Goal: Information Seeking & Learning: Find specific page/section

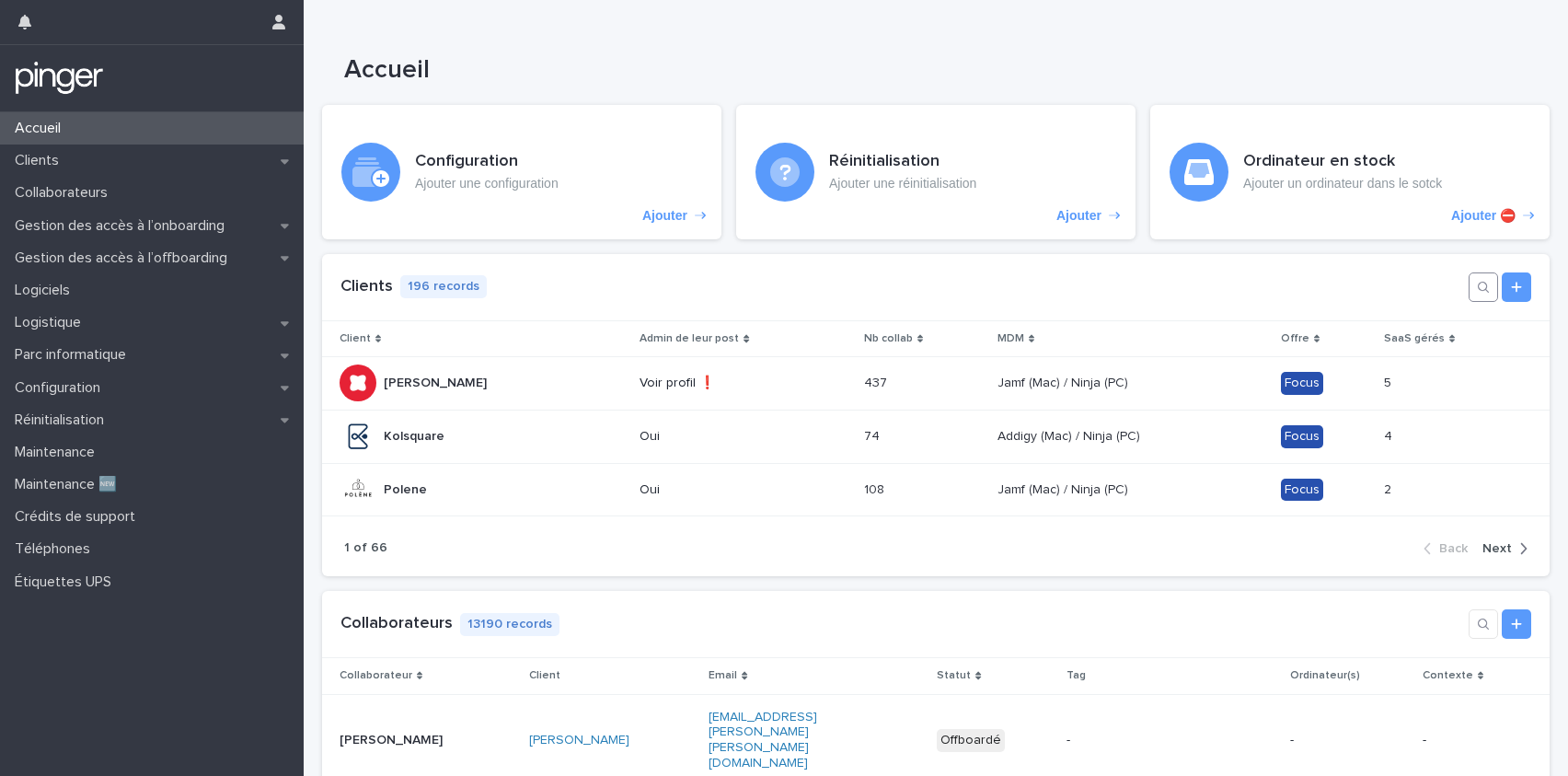
click at [1476, 288] on icon "button" at bounding box center [1483, 287] width 15 height 15
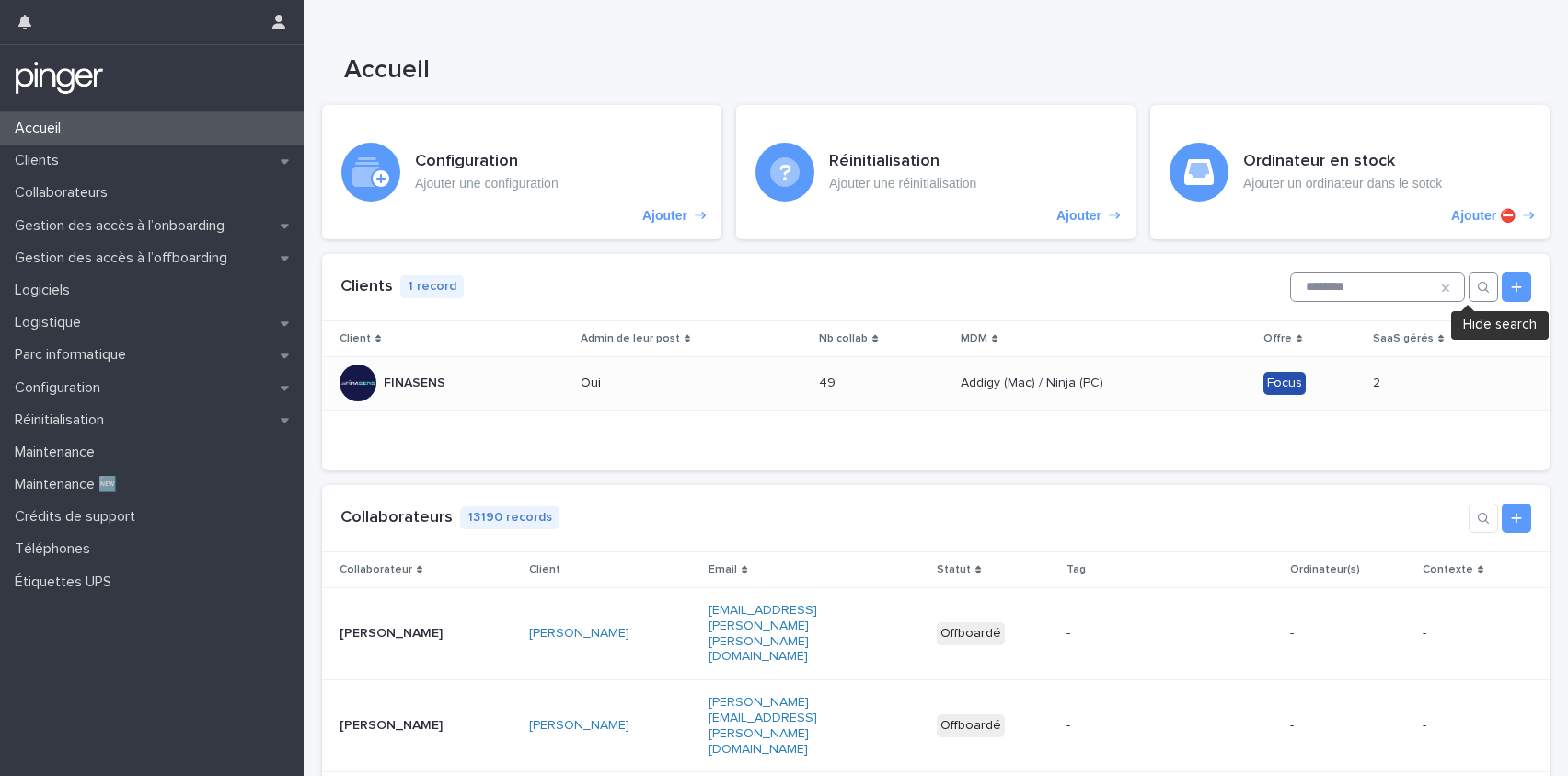
type input "********"
click at [812, 377] on td "49 49" at bounding box center [883, 383] width 142 height 53
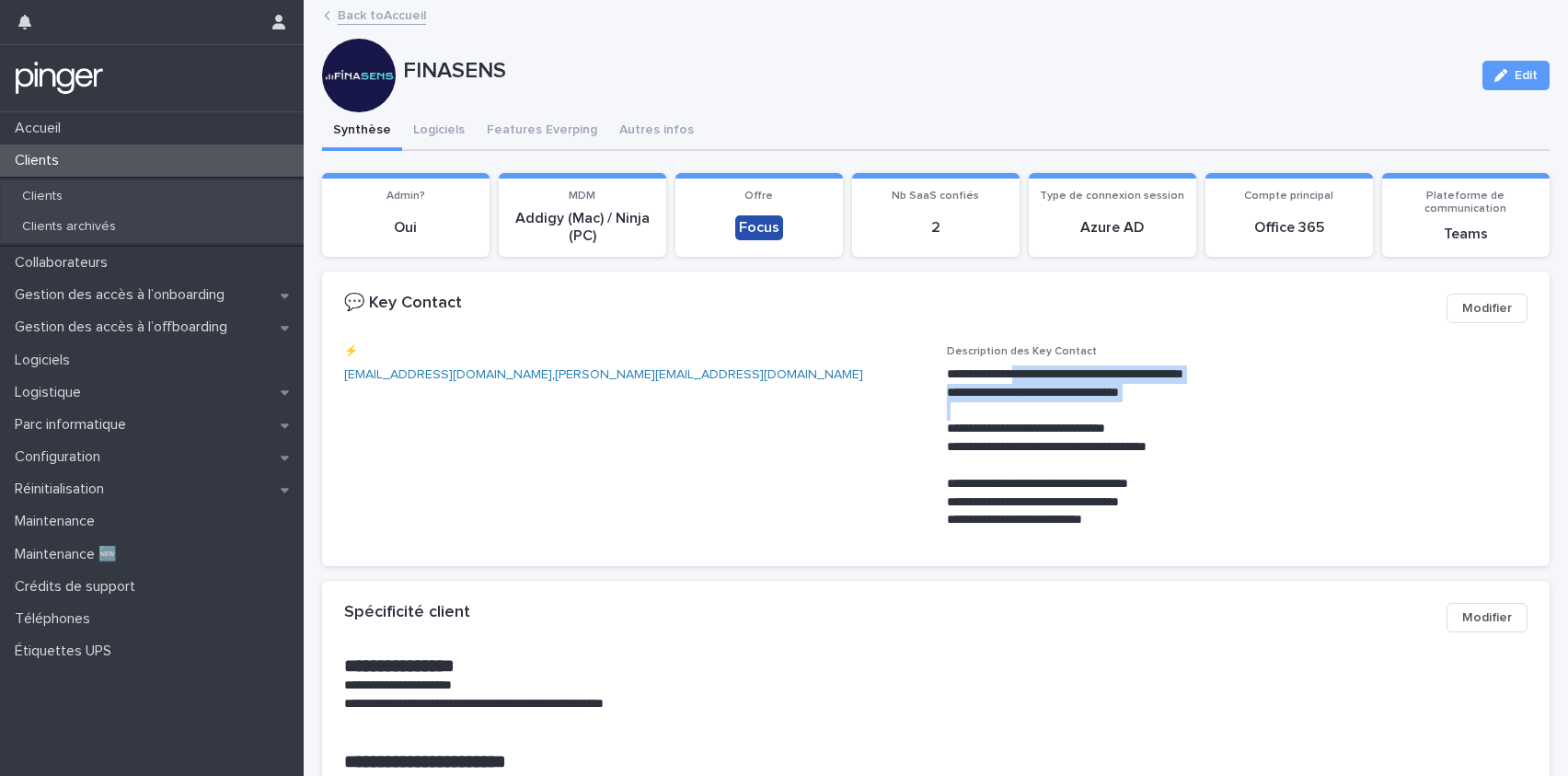
drag, startPoint x: 1113, startPoint y: 398, endPoint x: 1158, endPoint y: 424, distance: 52.0
click at [1163, 411] on div "**********" at bounding box center [1237, 447] width 581 height 164
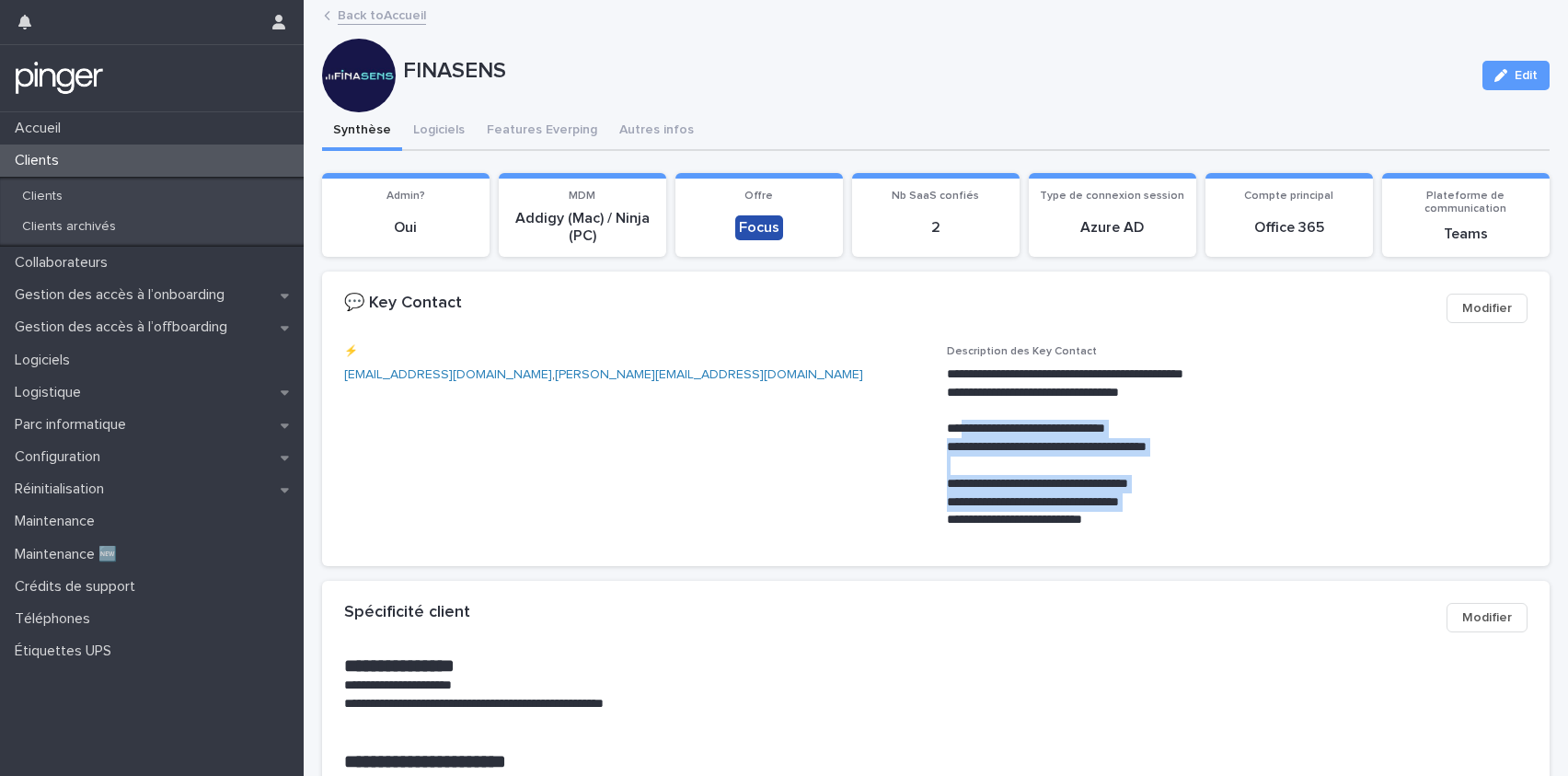
drag, startPoint x: 975, startPoint y: 433, endPoint x: 1177, endPoint y: 511, distance: 216.5
click at [1177, 511] on div "**********" at bounding box center [1237, 447] width 581 height 164
click at [1177, 511] on p "**********" at bounding box center [1234, 521] width 574 height 19
drag, startPoint x: 1166, startPoint y: 520, endPoint x: 988, endPoint y: 388, distance: 221.6
click at [1007, 397] on div "**********" at bounding box center [1237, 447] width 581 height 164
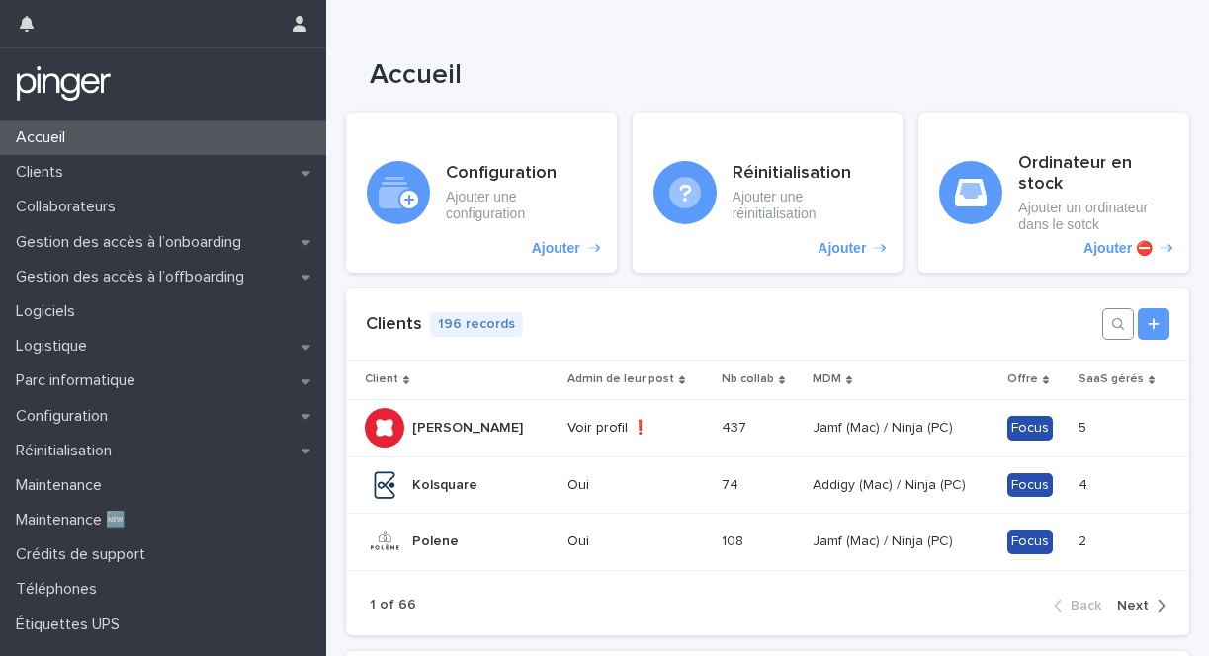
click at [1102, 332] on button "button" at bounding box center [1118, 324] width 32 height 32
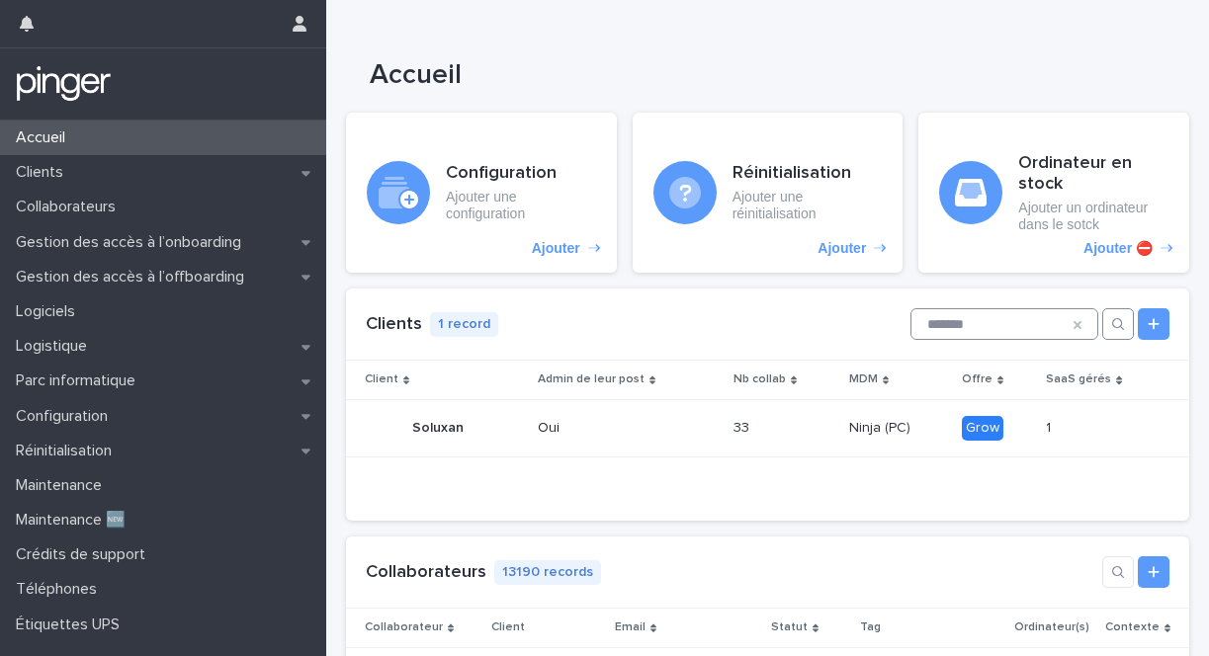
type input "*******"
click at [525, 43] on div "Accueil" at bounding box center [767, 46] width 883 height 93
drag, startPoint x: 1084, startPoint y: 343, endPoint x: 1091, endPoint y: 333, distance: 12.1
click at [1084, 343] on div "Clients 1 record" at bounding box center [767, 325] width 843 height 72
click at [1102, 333] on button "button" at bounding box center [1118, 324] width 32 height 32
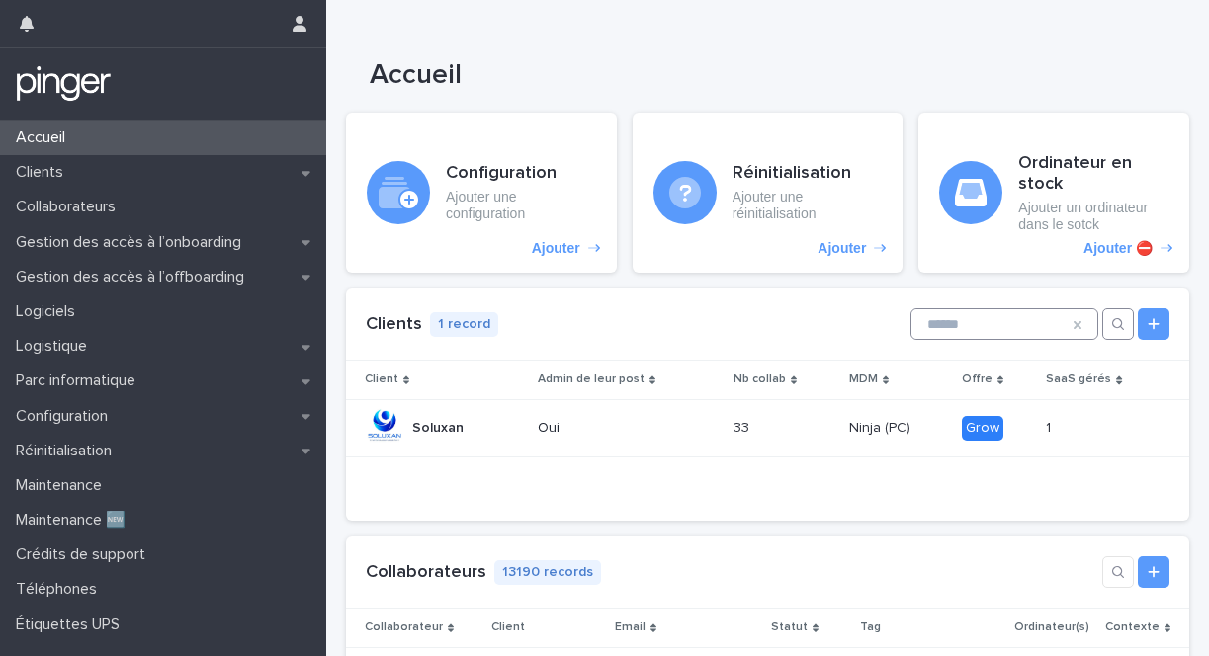
type input "*"
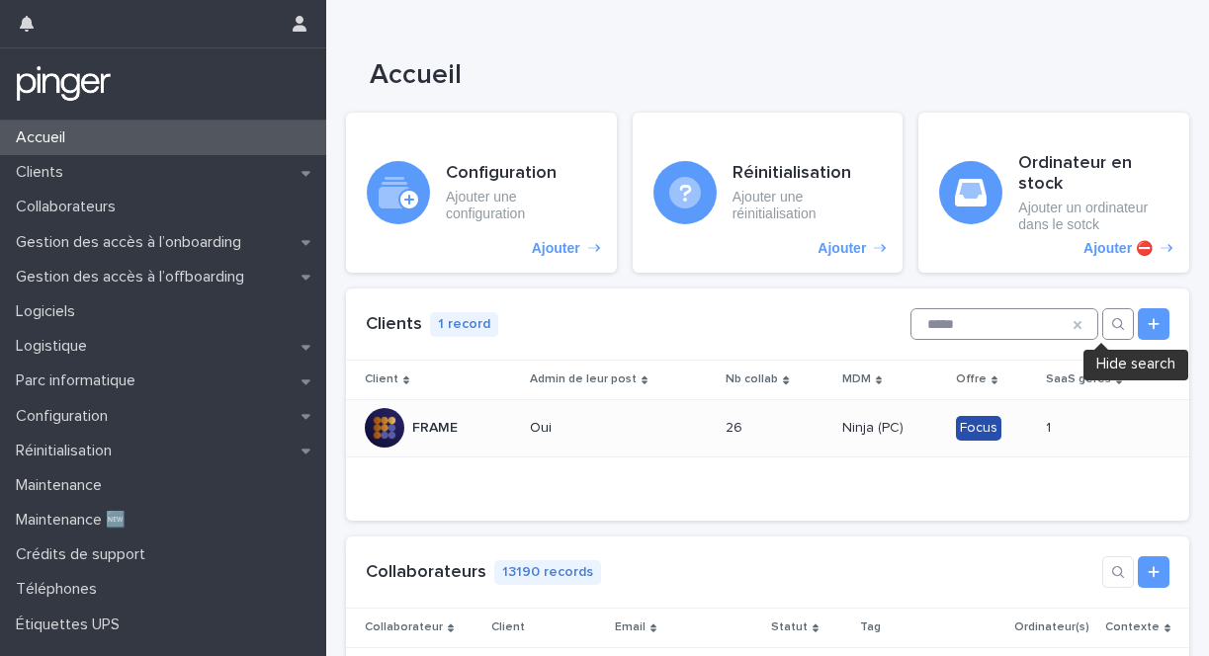
type input "*****"
click at [550, 432] on p "Oui" at bounding box center [612, 428] width 165 height 17
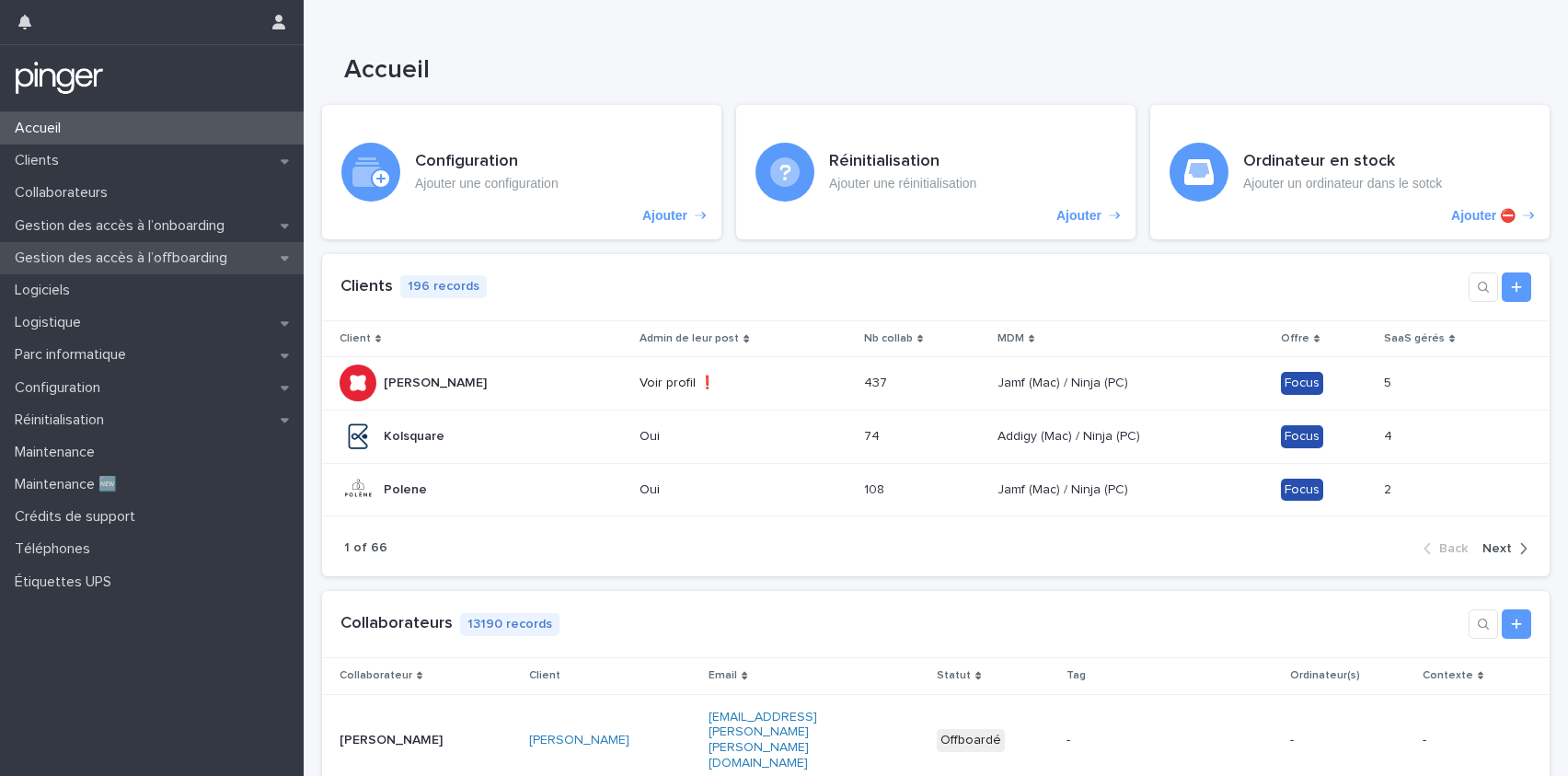
click at [165, 260] on p "Gestion des accès à l’offboarding" at bounding box center [125, 258] width 235 height 18
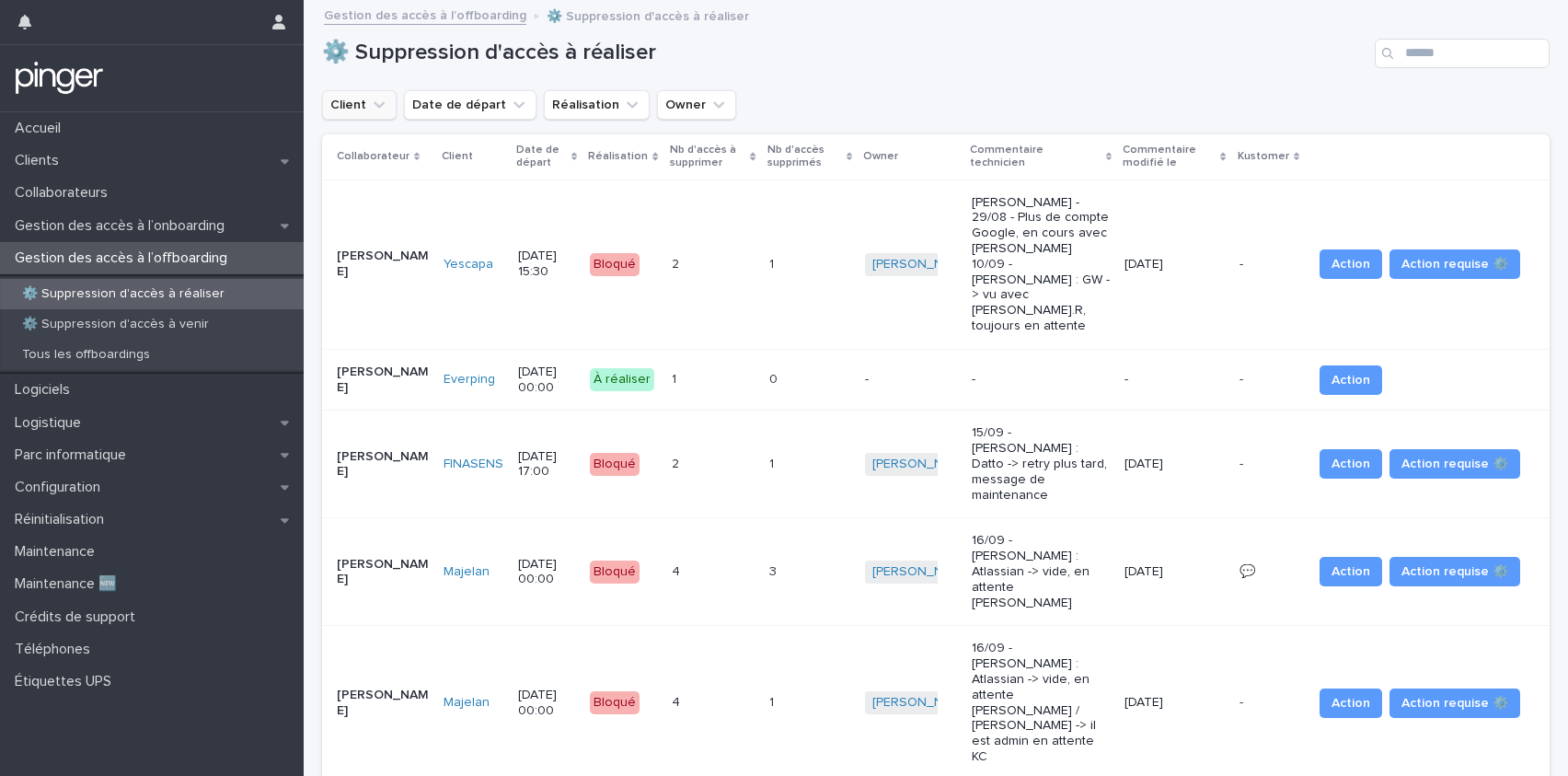
click at [372, 105] on icon "Client" at bounding box center [379, 105] width 19 height 19
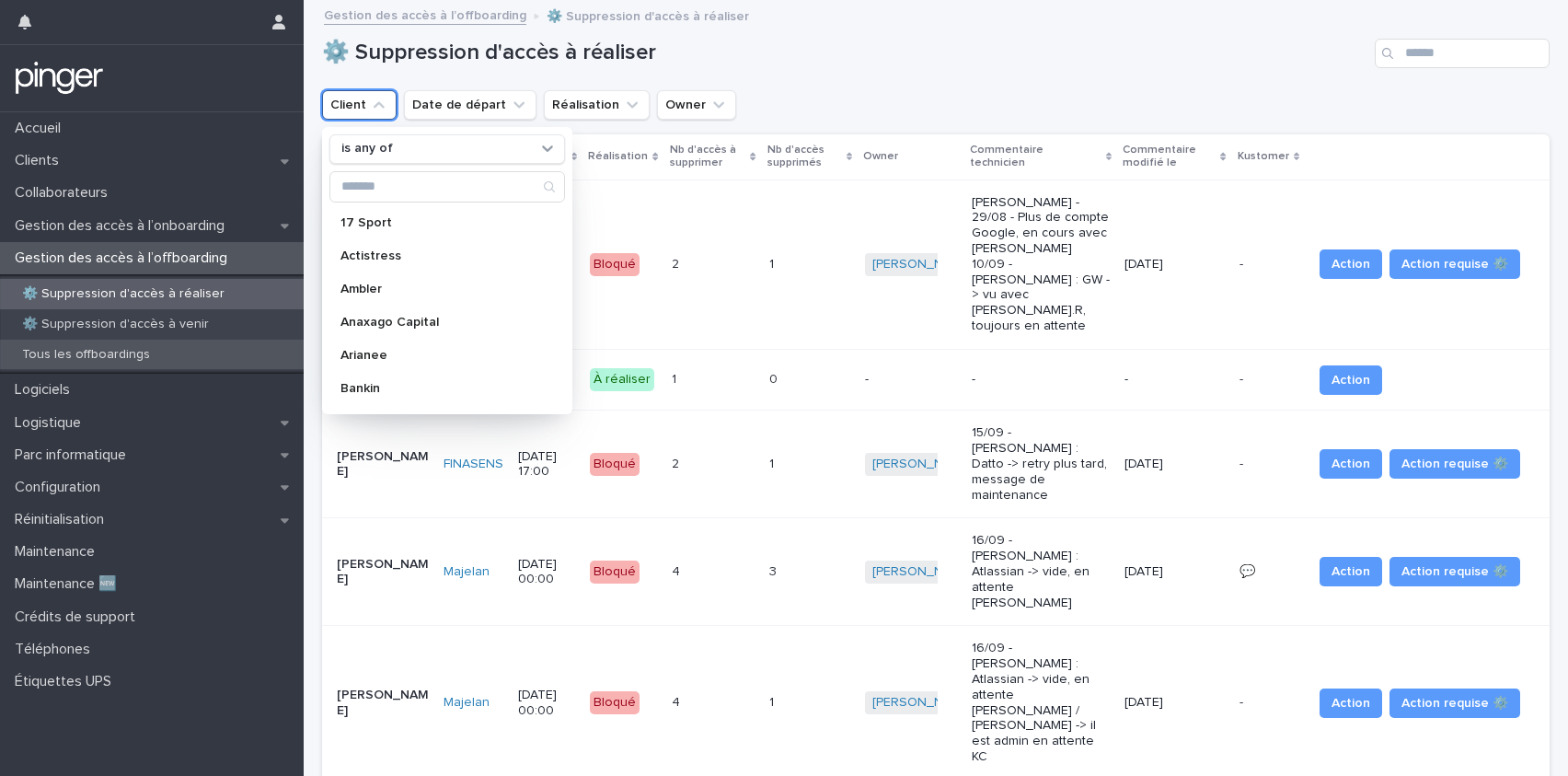
click at [231, 346] on div "Tous les offboardings" at bounding box center [152, 355] width 304 height 31
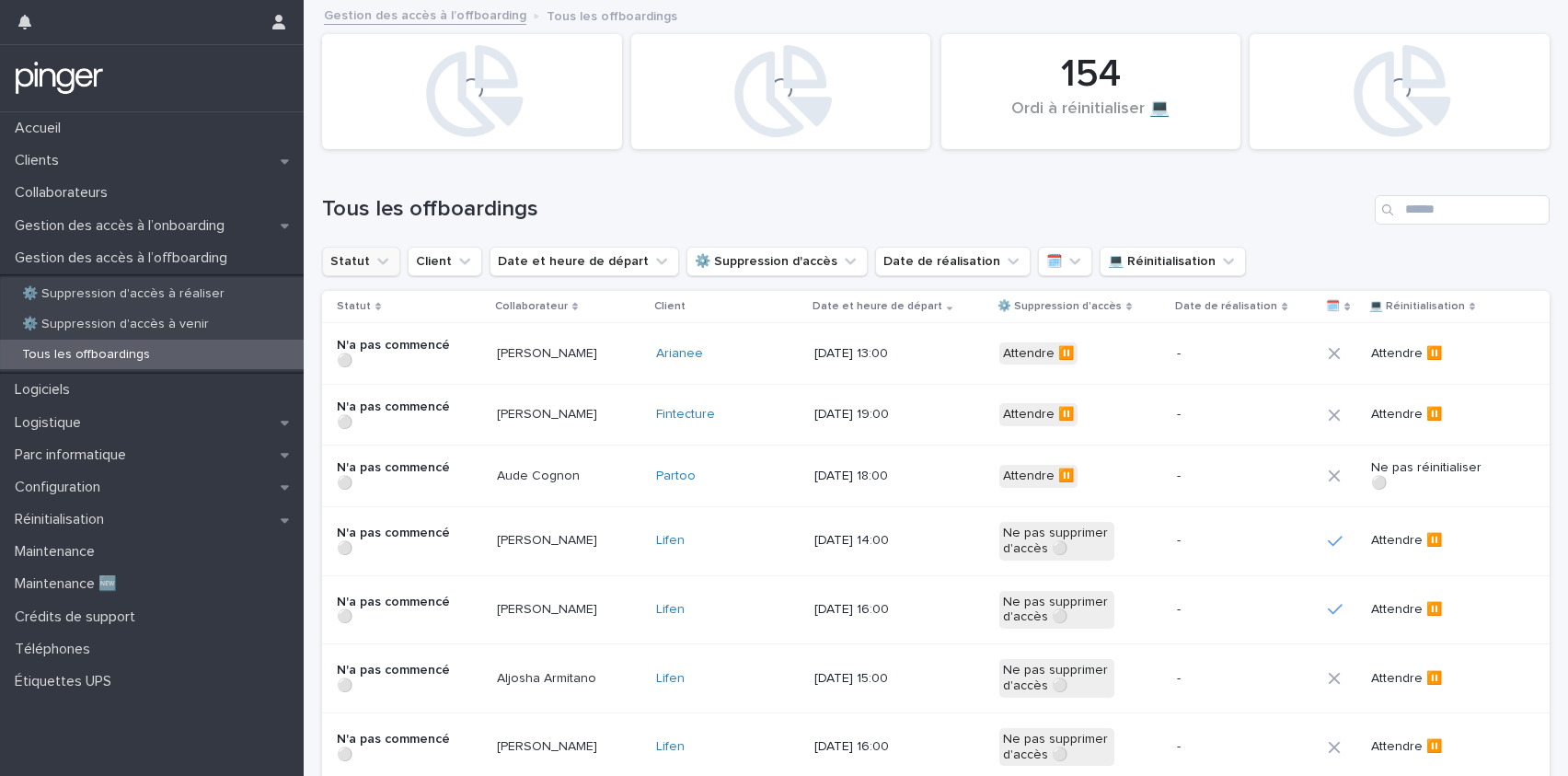
click at [346, 263] on button "Statut" at bounding box center [361, 262] width 78 height 30
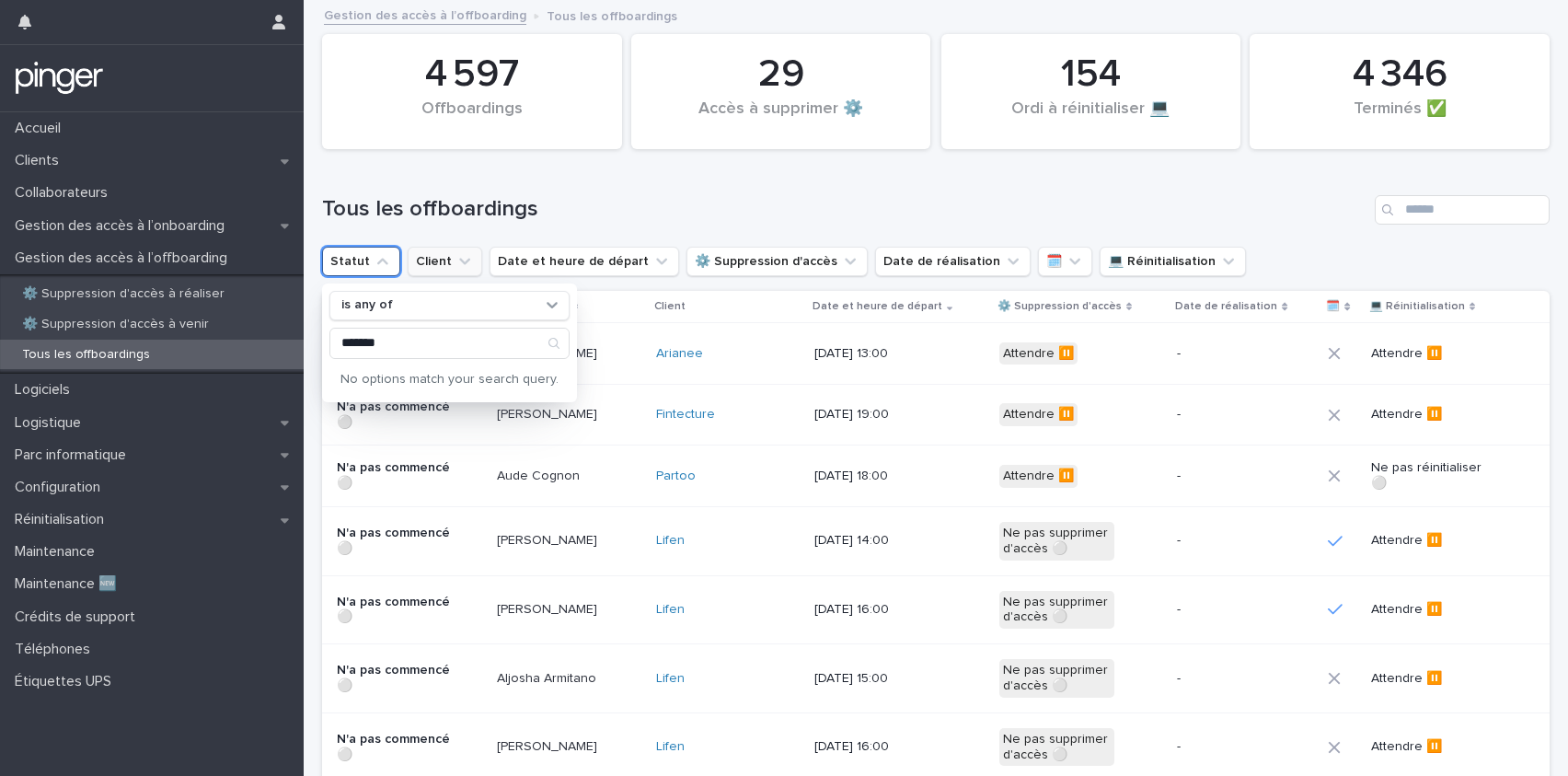
type input "*******"
click at [459, 263] on icon "Client" at bounding box center [465, 261] width 11 height 7
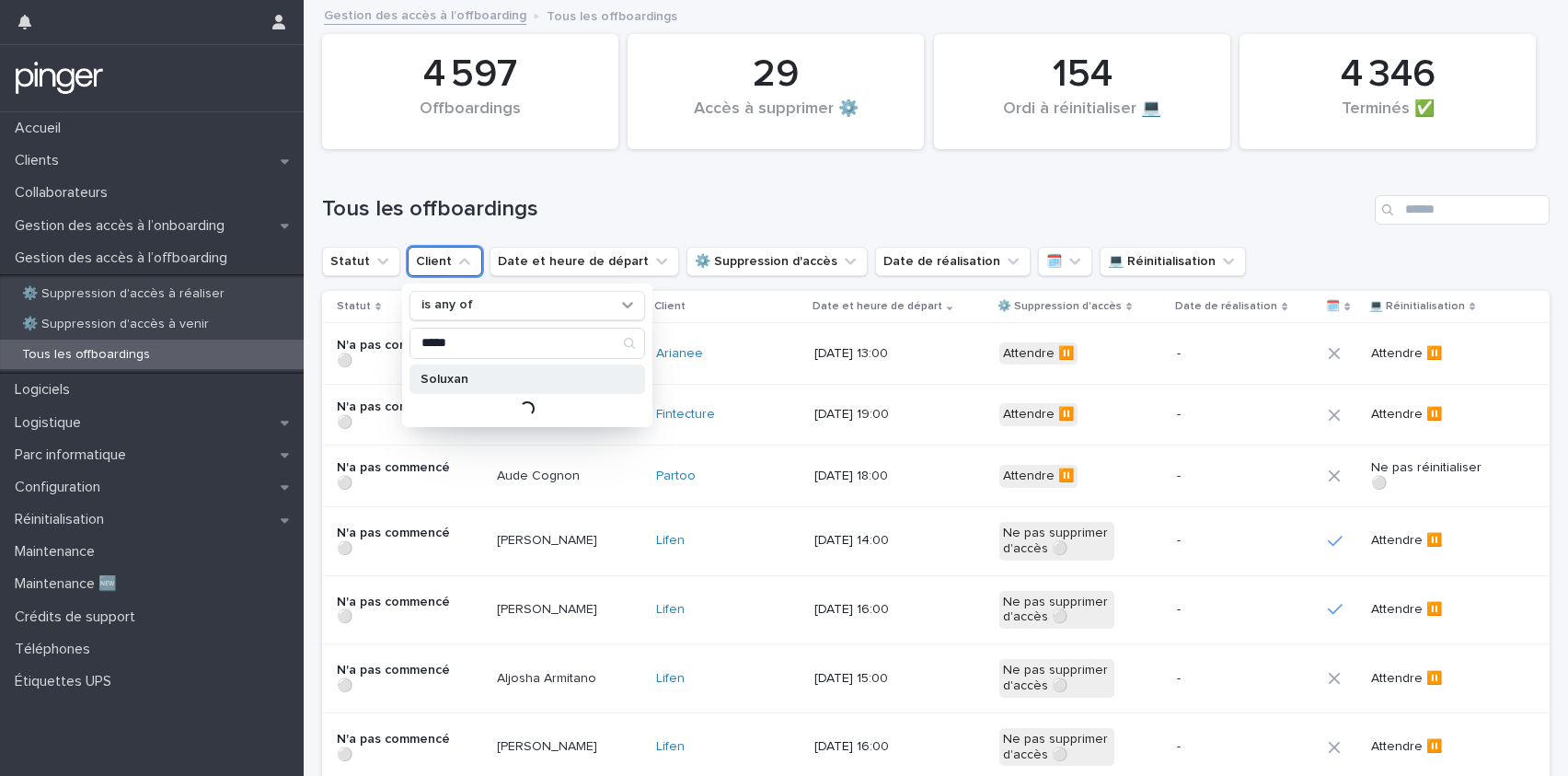
type input "*****"
click at [505, 384] on p "Soluxan" at bounding box center [519, 379] width 196 height 13
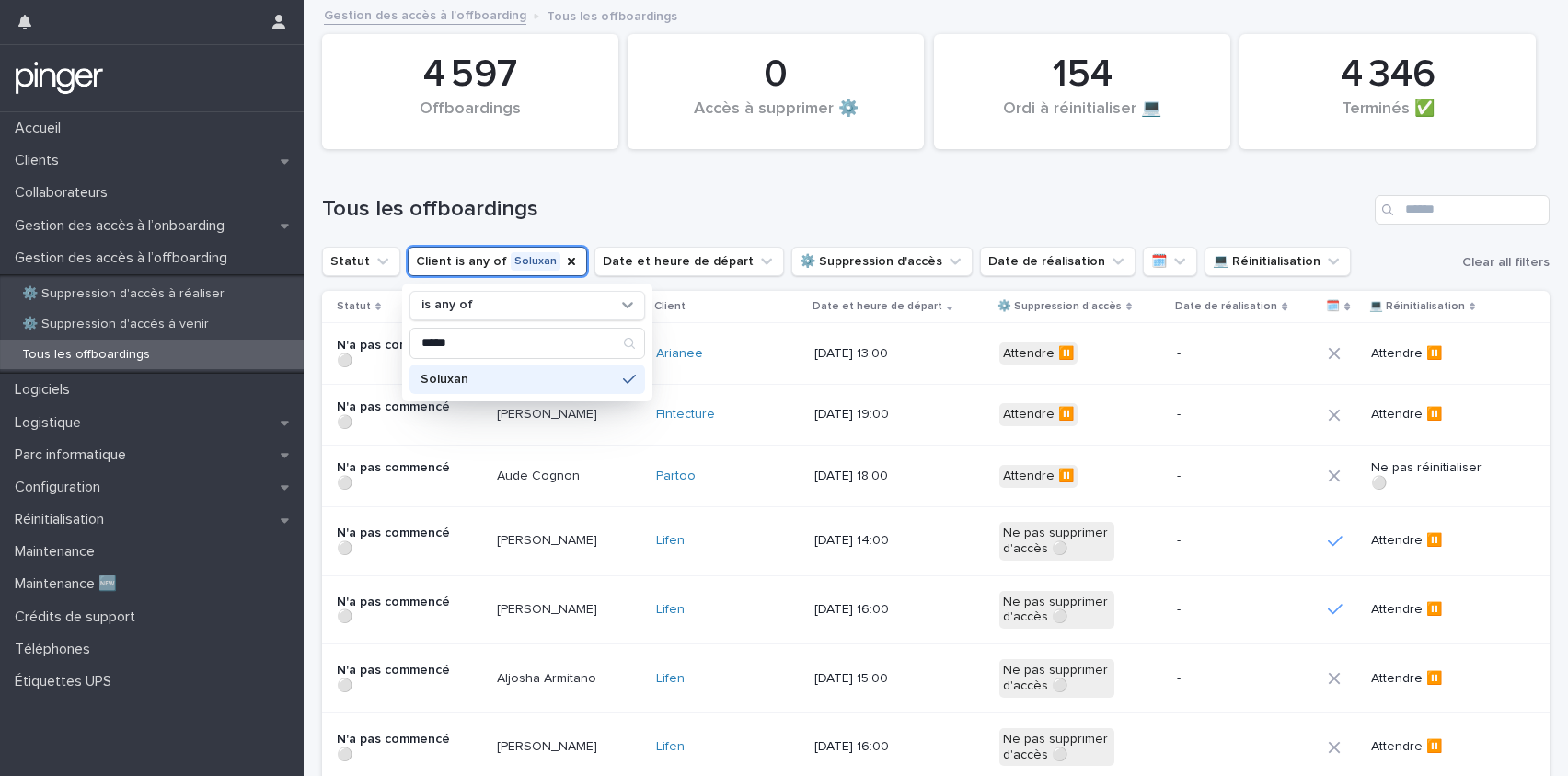
click at [523, 205] on h1 "Tous les offboardings" at bounding box center [845, 210] width 1046 height 27
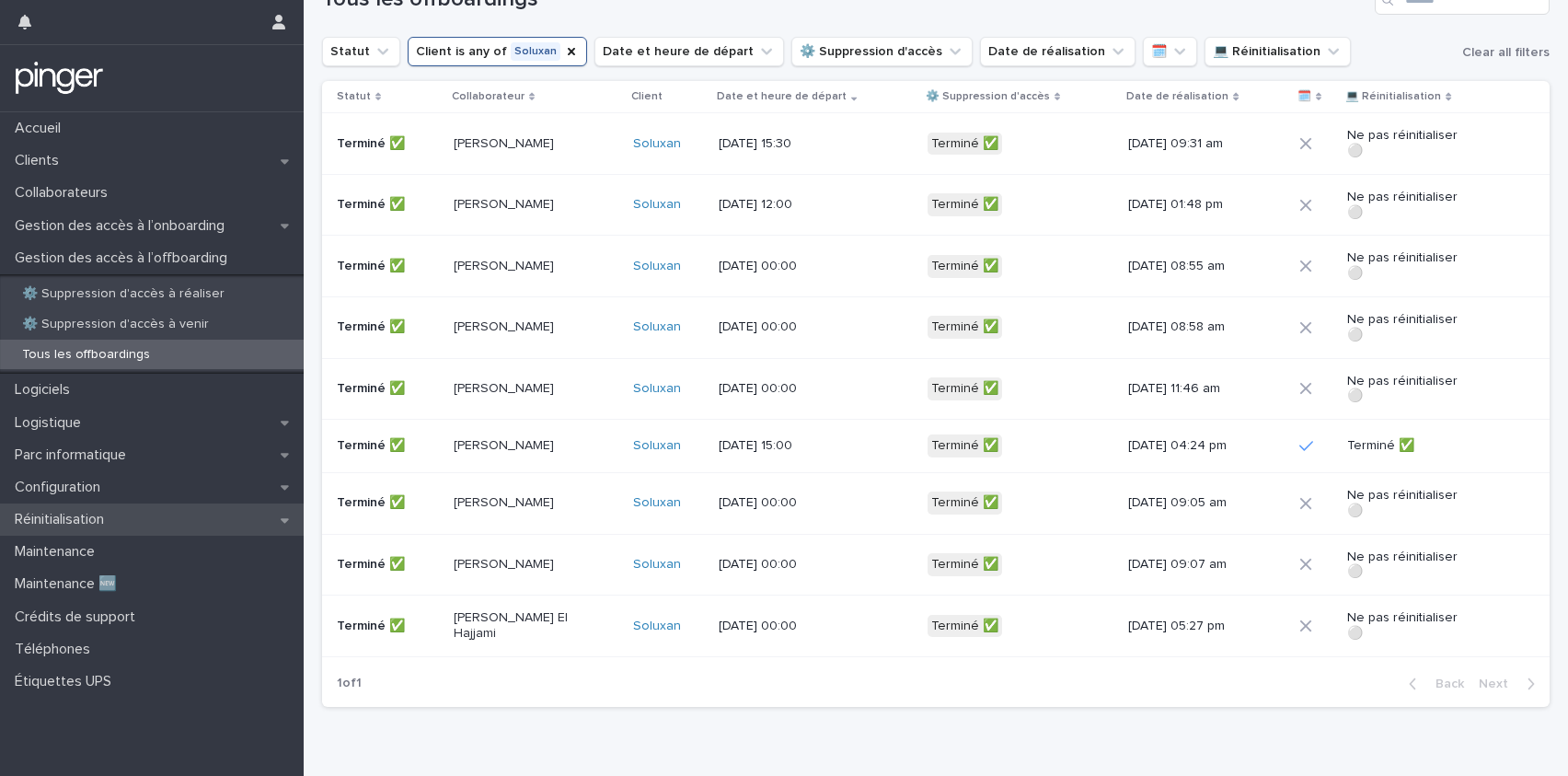
scroll to position [270, 0]
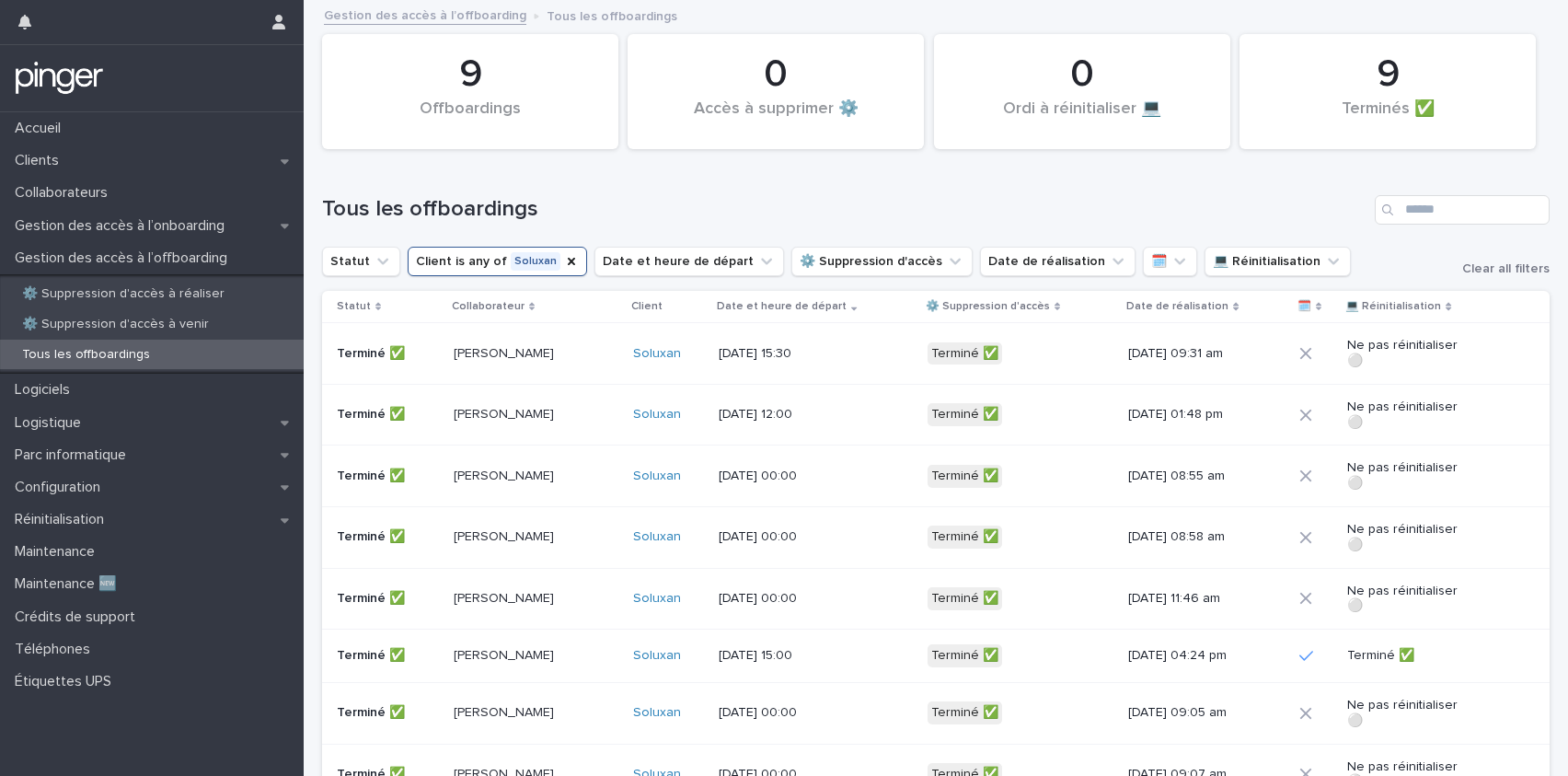
scroll to position [270, 0]
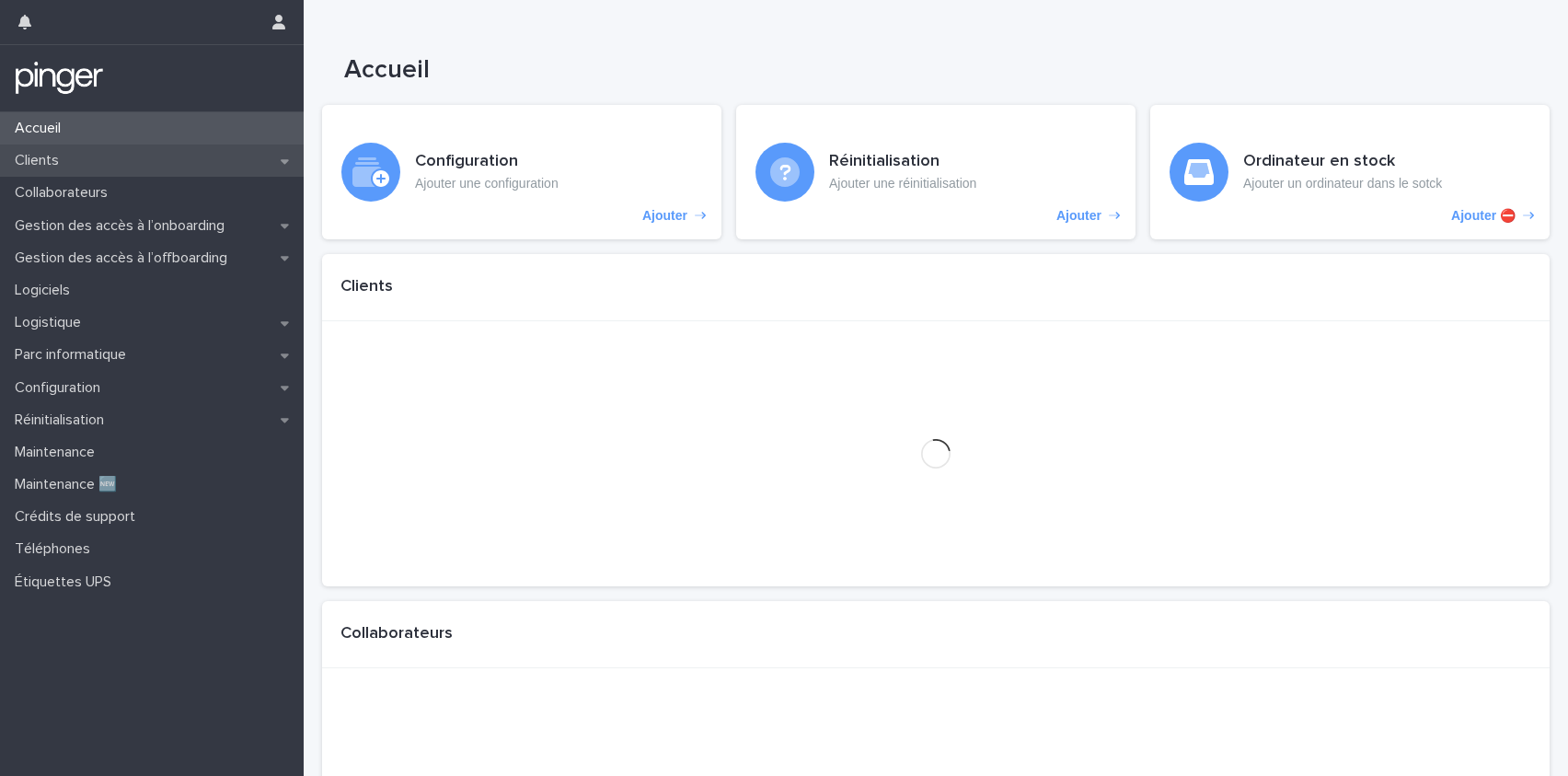
click at [119, 165] on div "Clients" at bounding box center [152, 160] width 304 height 33
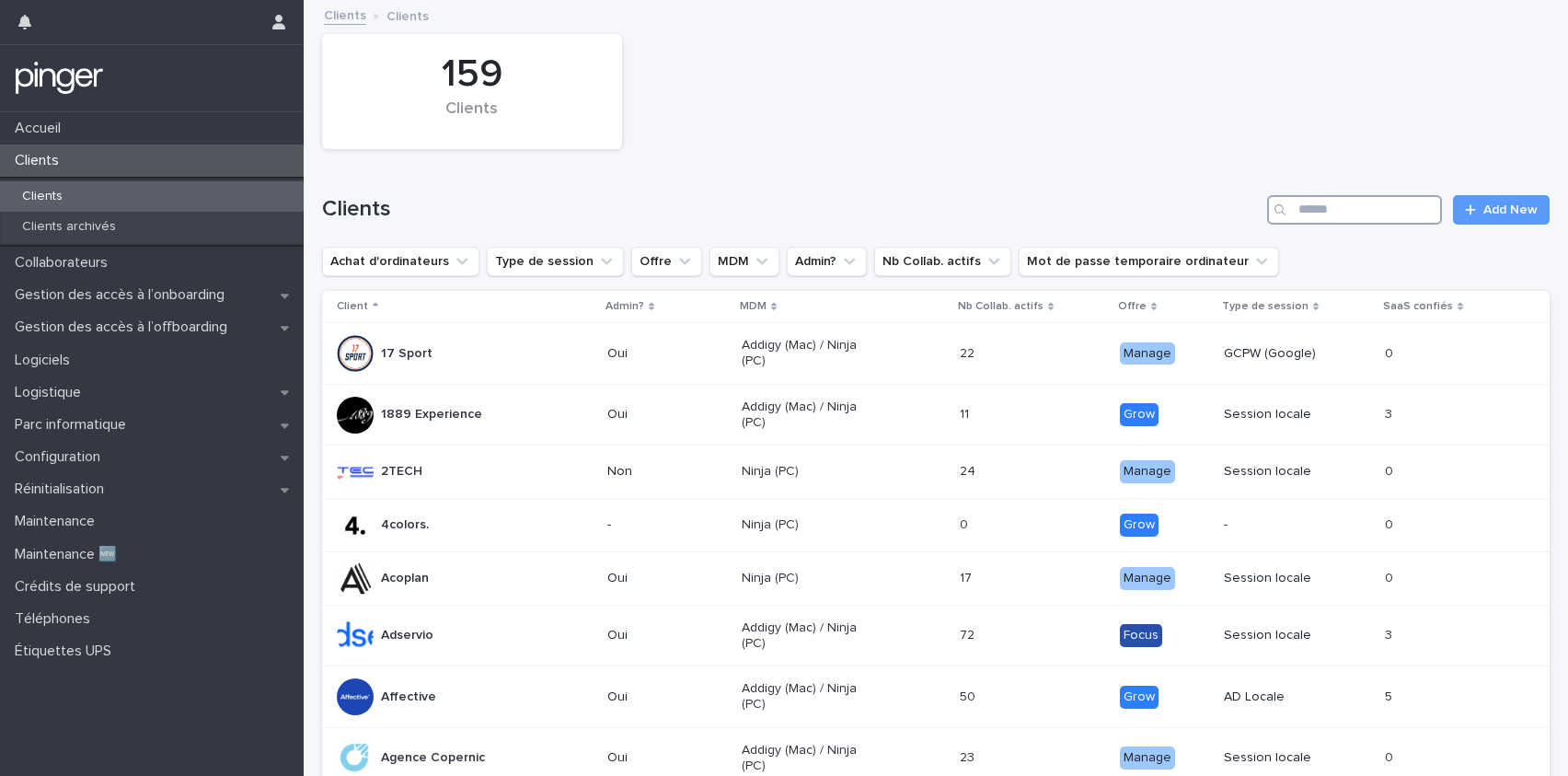
click at [1345, 208] on input "Search" at bounding box center [1355, 211] width 175 height 30
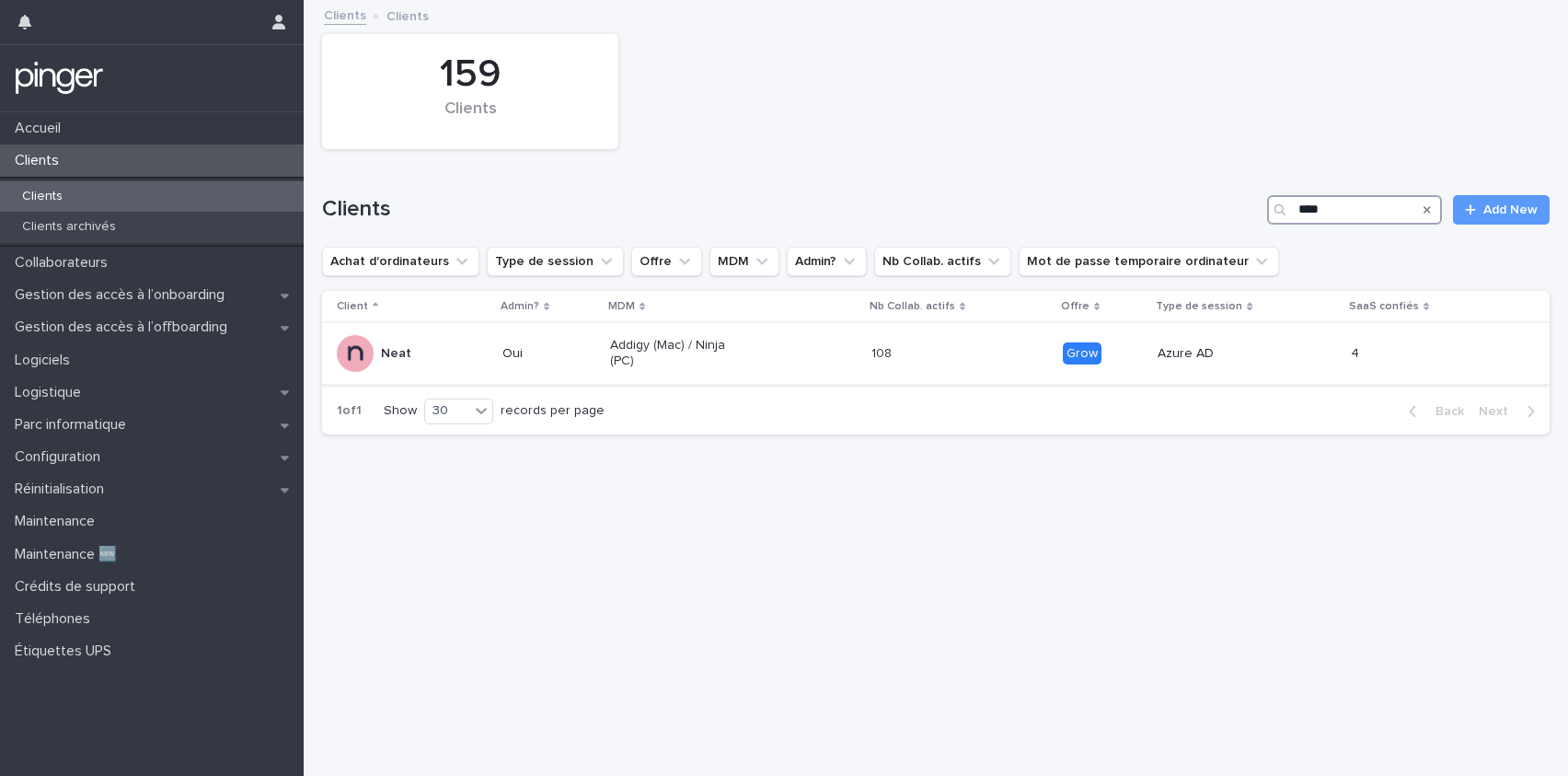
type input "****"
click at [733, 349] on p "Addigy (Mac) / Ninja (PC)" at bounding box center [675, 354] width 131 height 32
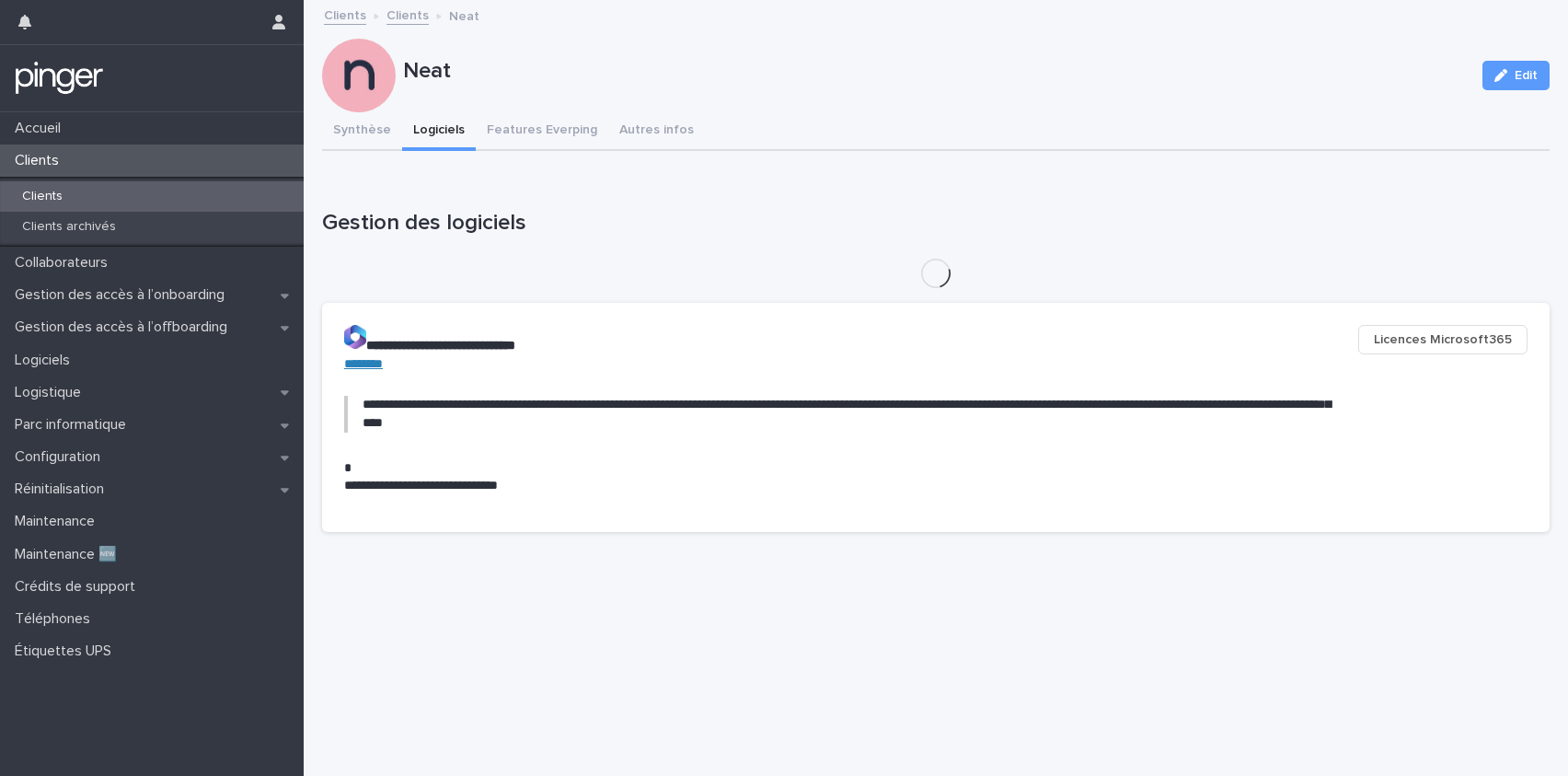
click at [461, 130] on button "Logiciels" at bounding box center [439, 132] width 74 height 39
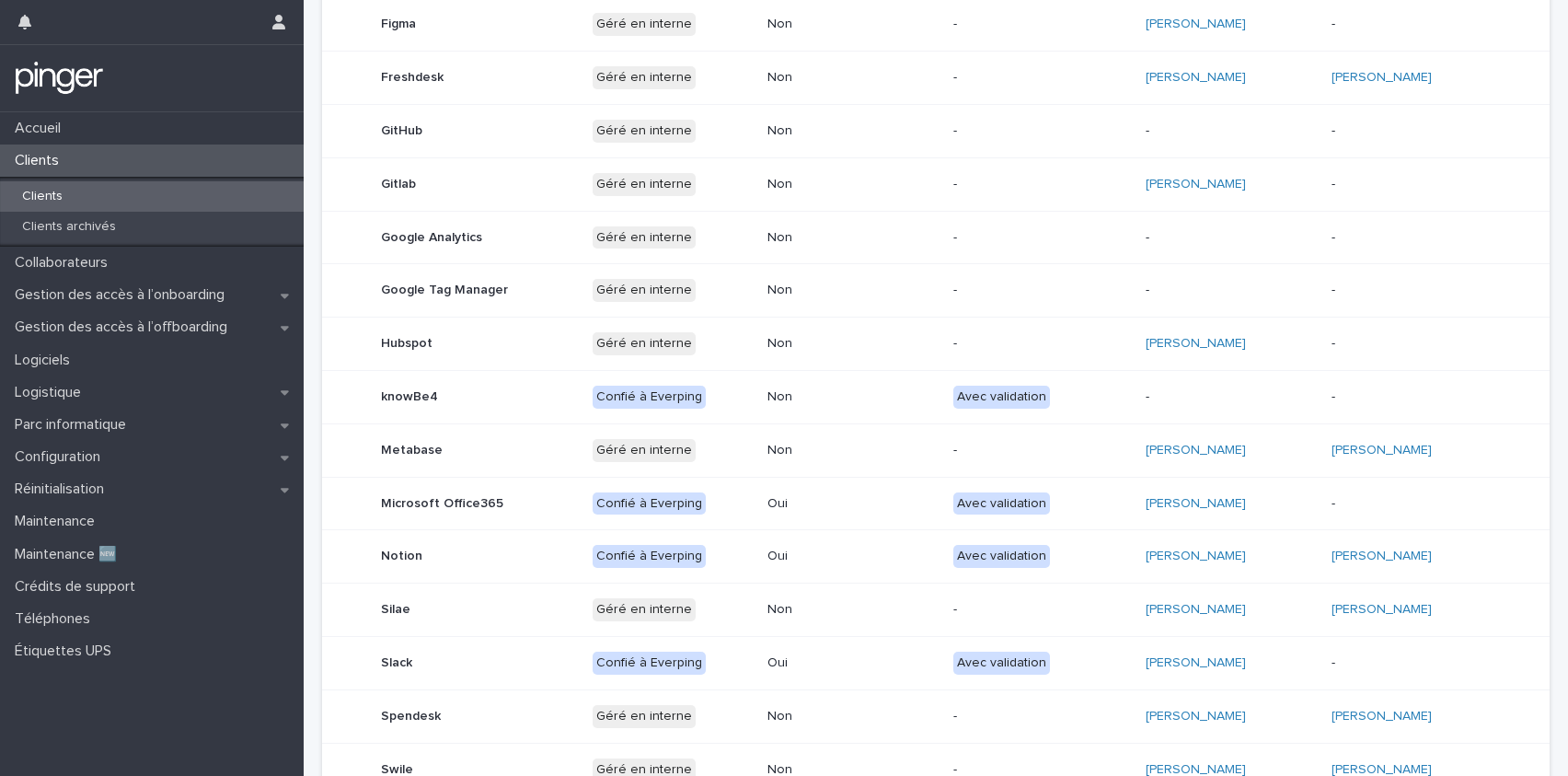
scroll to position [555, 0]
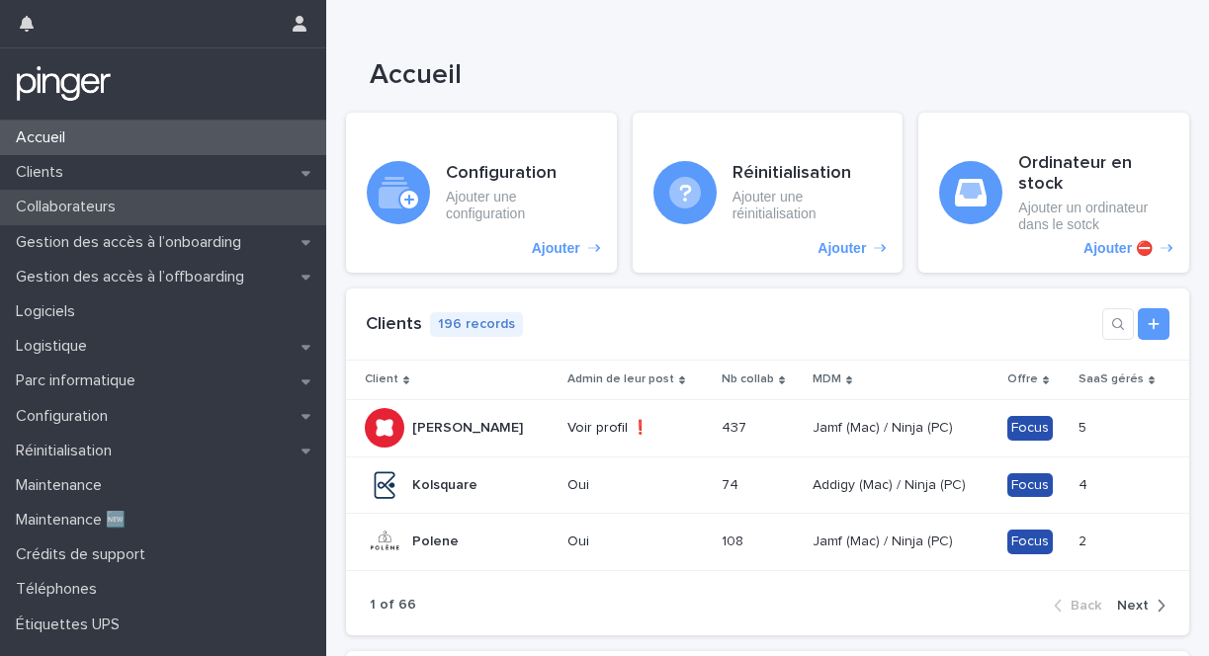
click at [167, 206] on div "Collaborateurs" at bounding box center [163, 207] width 326 height 35
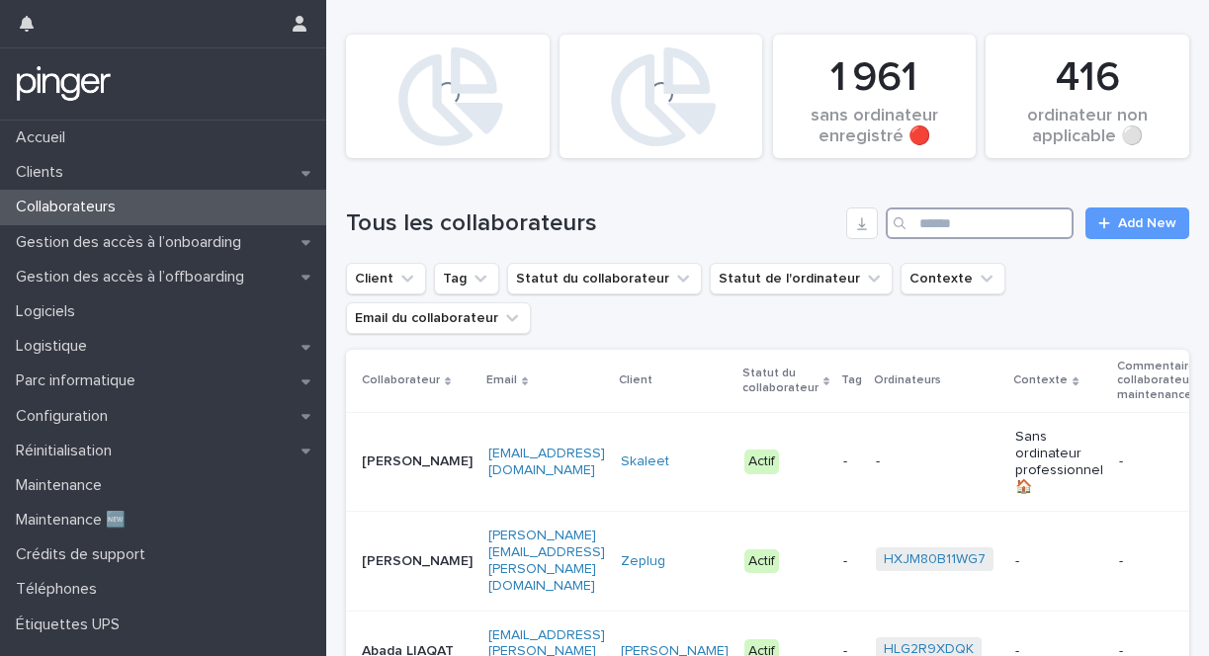
click at [927, 217] on input "Search" at bounding box center [980, 224] width 188 height 32
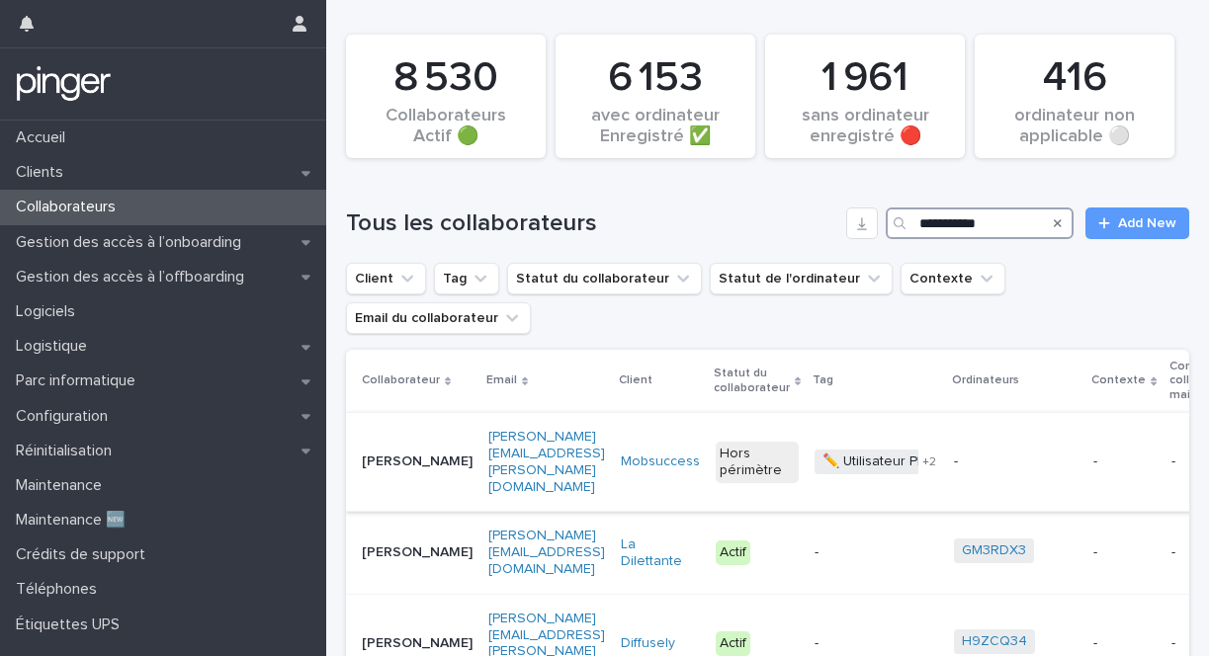
type input "**********"
click at [411, 454] on p "Christopher ALLÈNE" at bounding box center [417, 462] width 111 height 17
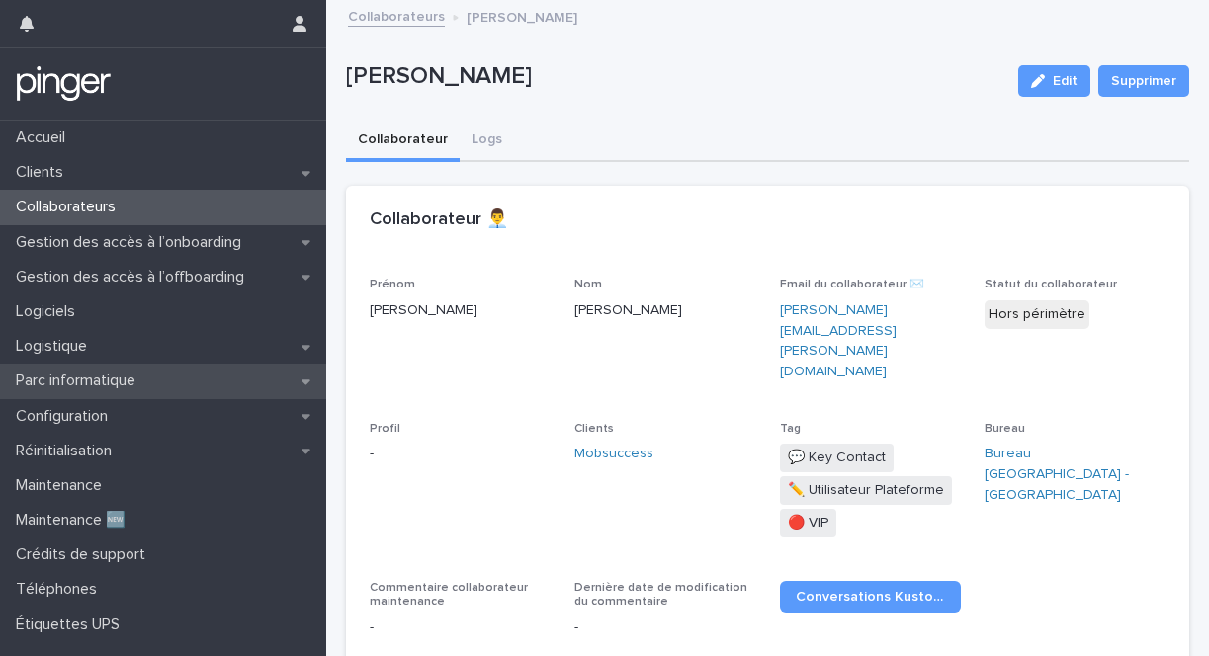
click at [121, 395] on div "Parc informatique" at bounding box center [163, 381] width 326 height 35
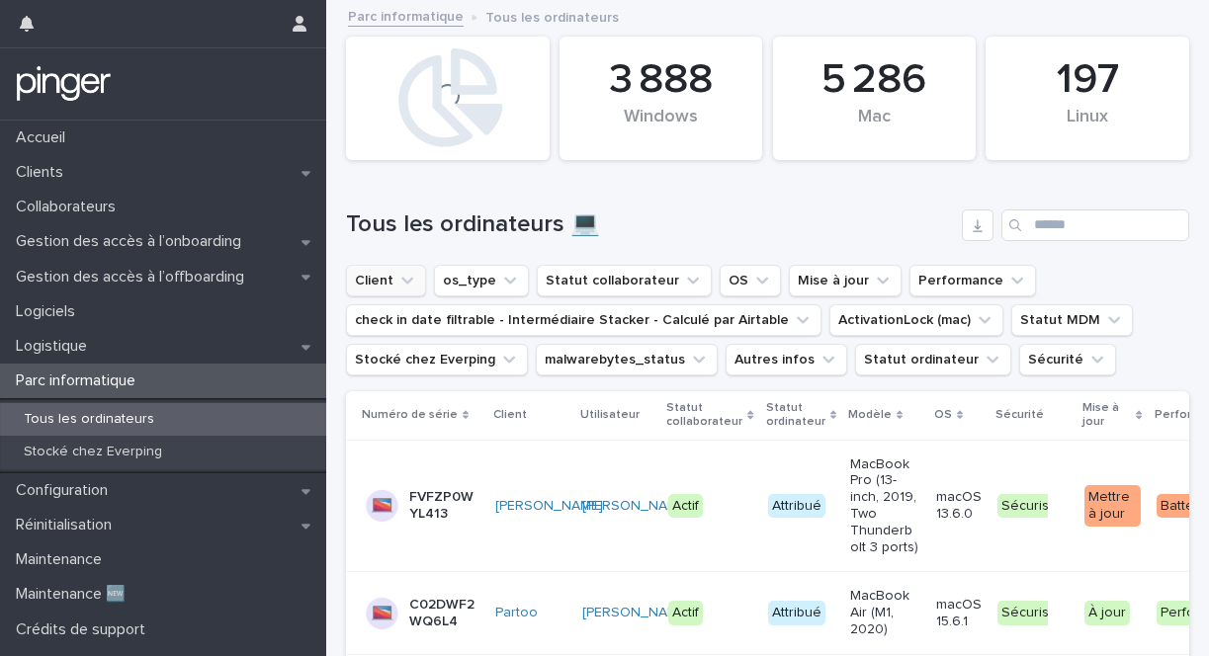
click at [406, 293] on button "Client" at bounding box center [386, 281] width 80 height 32
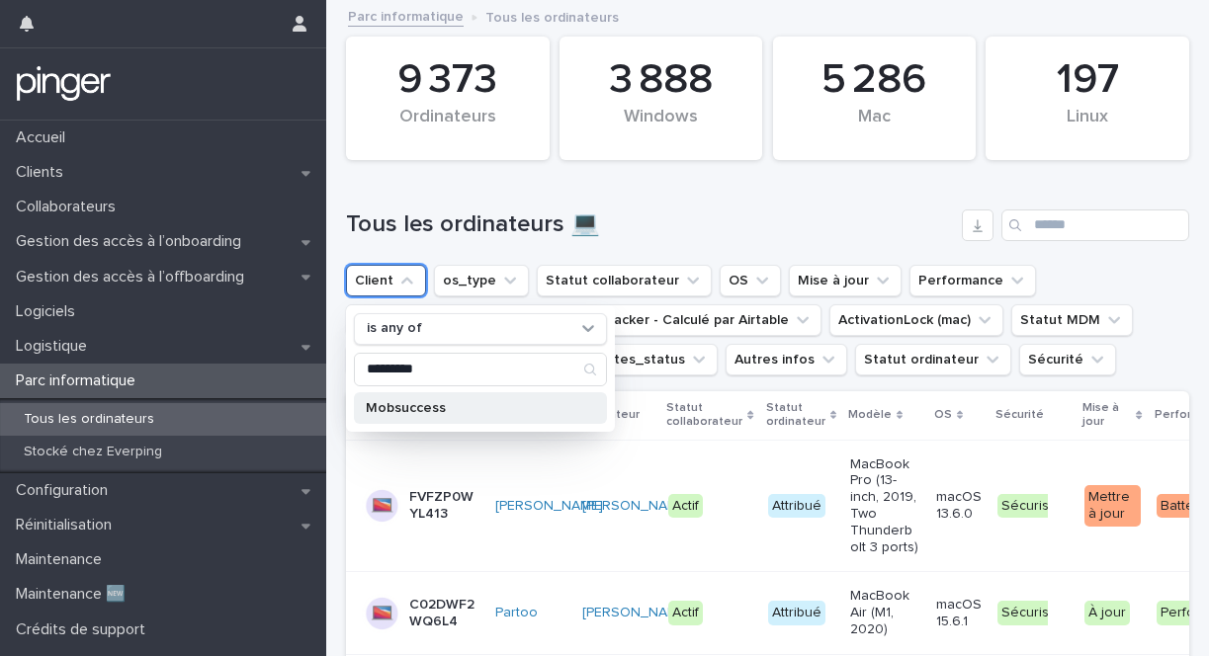
type input "*********"
click at [370, 397] on div "Mobsuccess" at bounding box center [480, 408] width 253 height 32
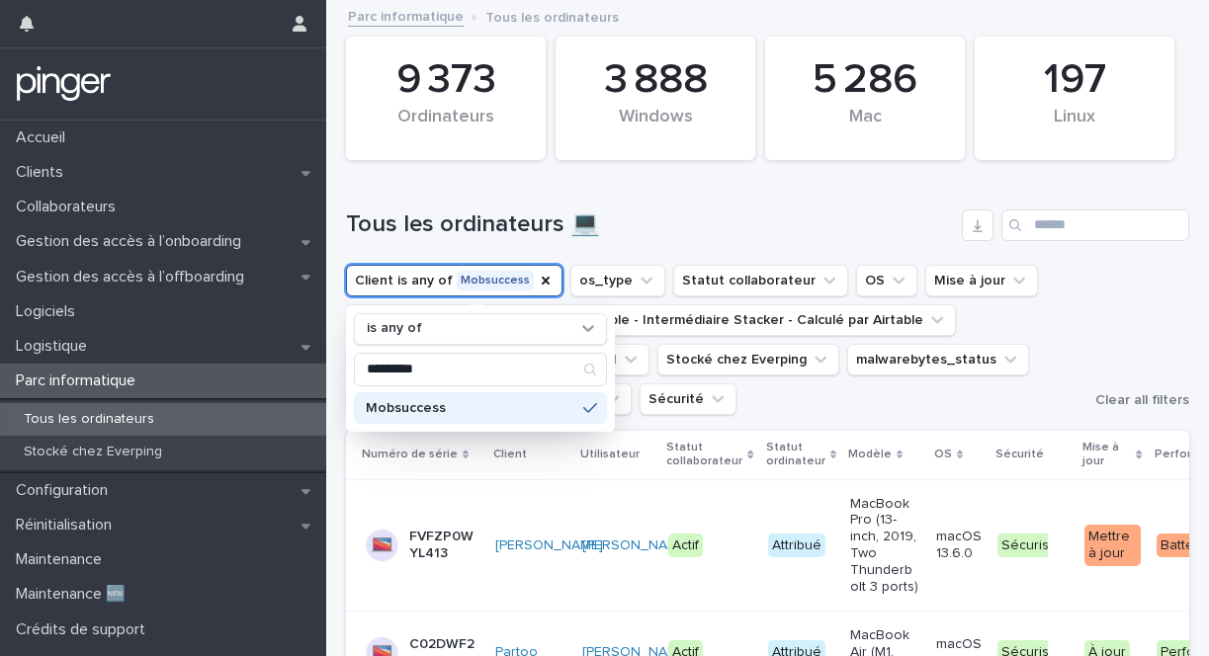
click at [446, 213] on h1 "Tous les ordinateurs 💻" at bounding box center [650, 225] width 608 height 29
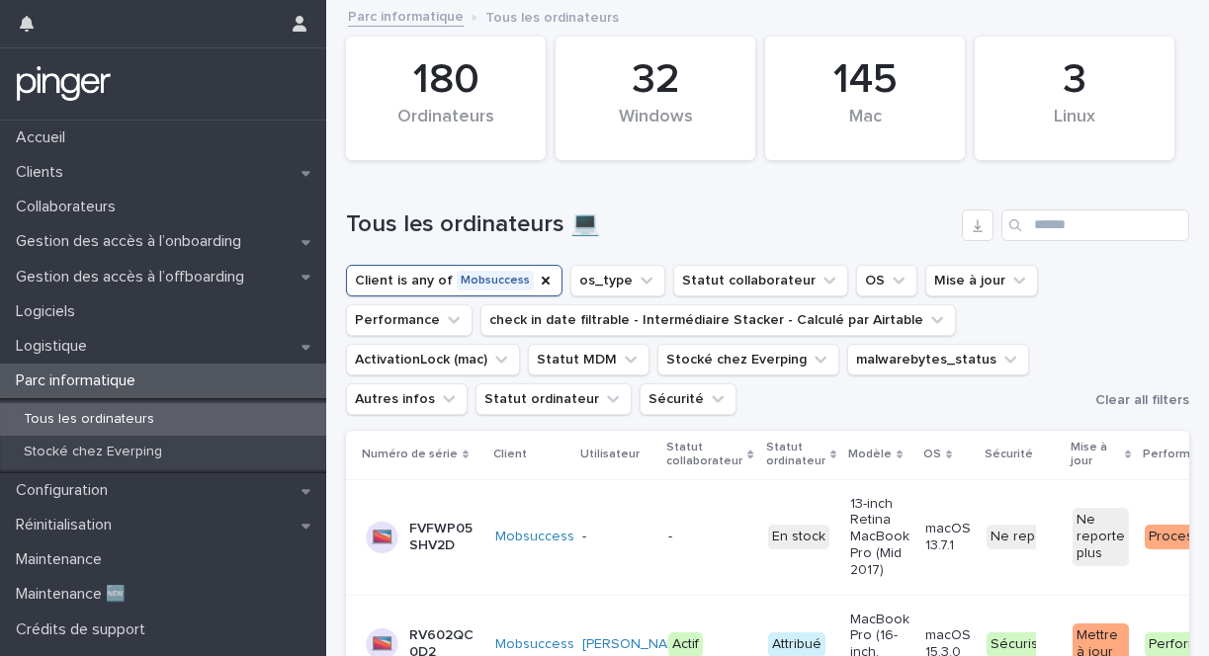
click at [654, 273] on ul "Client is any of Mobsuccess os_type Statut collaborateur OS Mise à jour Perform…" at bounding box center [716, 340] width 749 height 158
click at [648, 273] on button "os_type" at bounding box center [617, 281] width 95 height 32
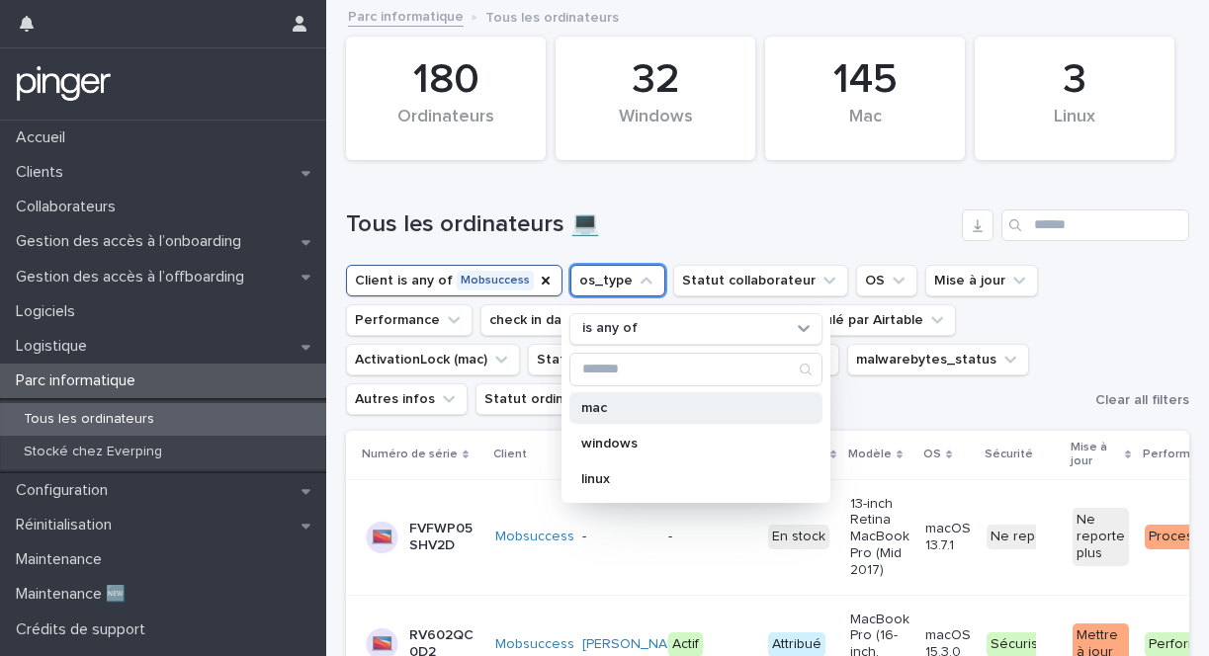
click at [639, 396] on div "mac" at bounding box center [695, 408] width 253 height 32
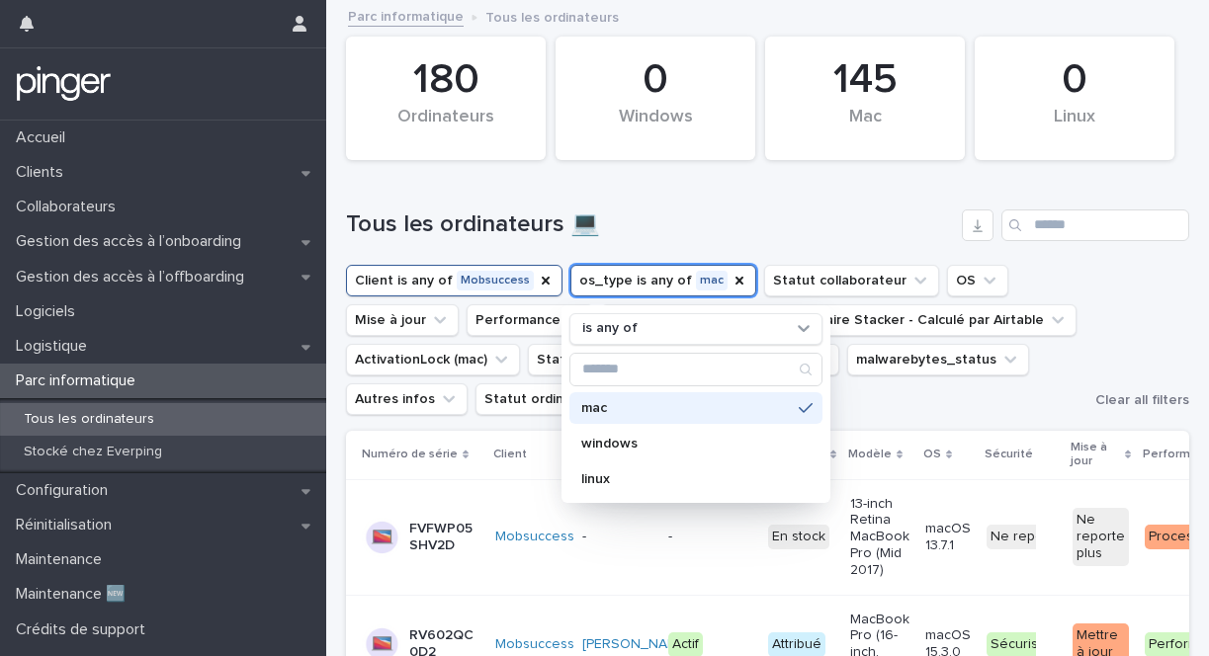
click at [536, 238] on h1 "Tous les ordinateurs 💻" at bounding box center [650, 225] width 608 height 29
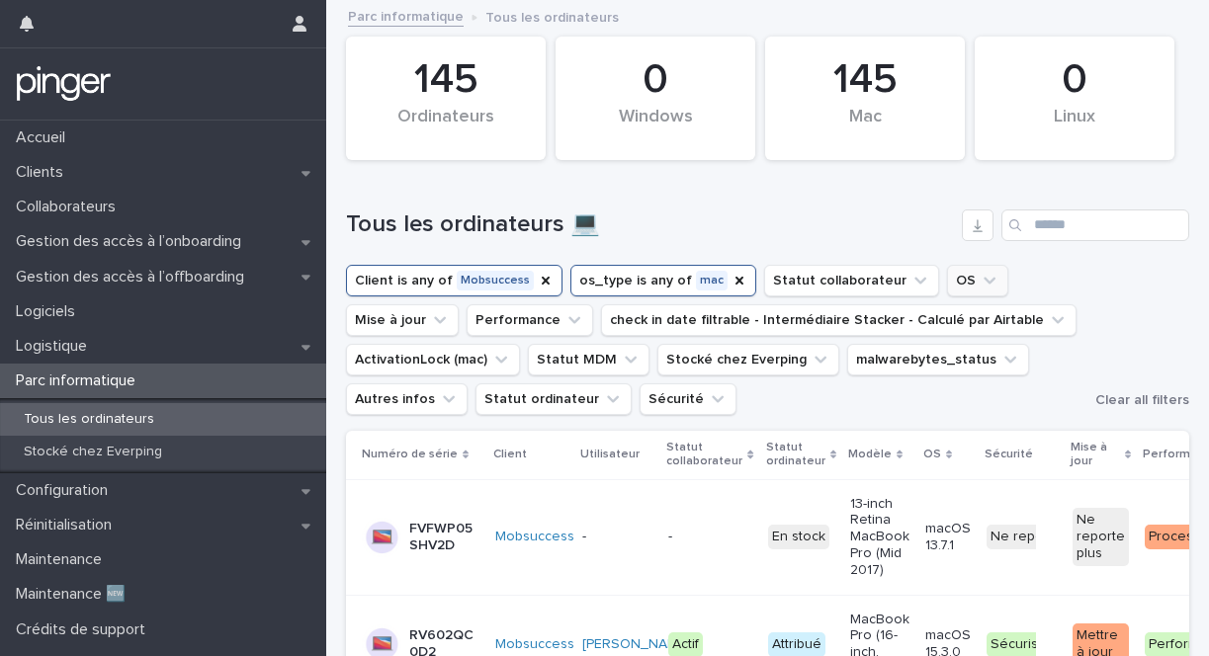
click at [974, 275] on button "OS" at bounding box center [977, 281] width 61 height 32
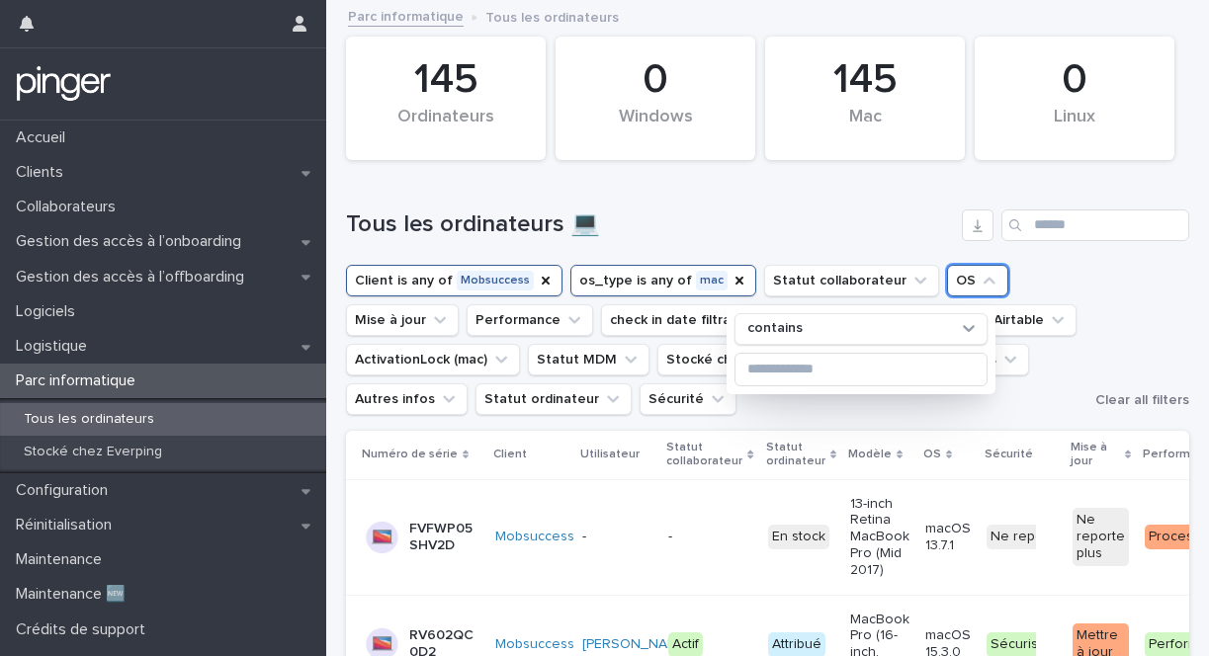
click at [1095, 277] on div "Client is any of Mobsuccess os_type is any of mac Statut collaborateur OS conta…" at bounding box center [767, 340] width 843 height 150
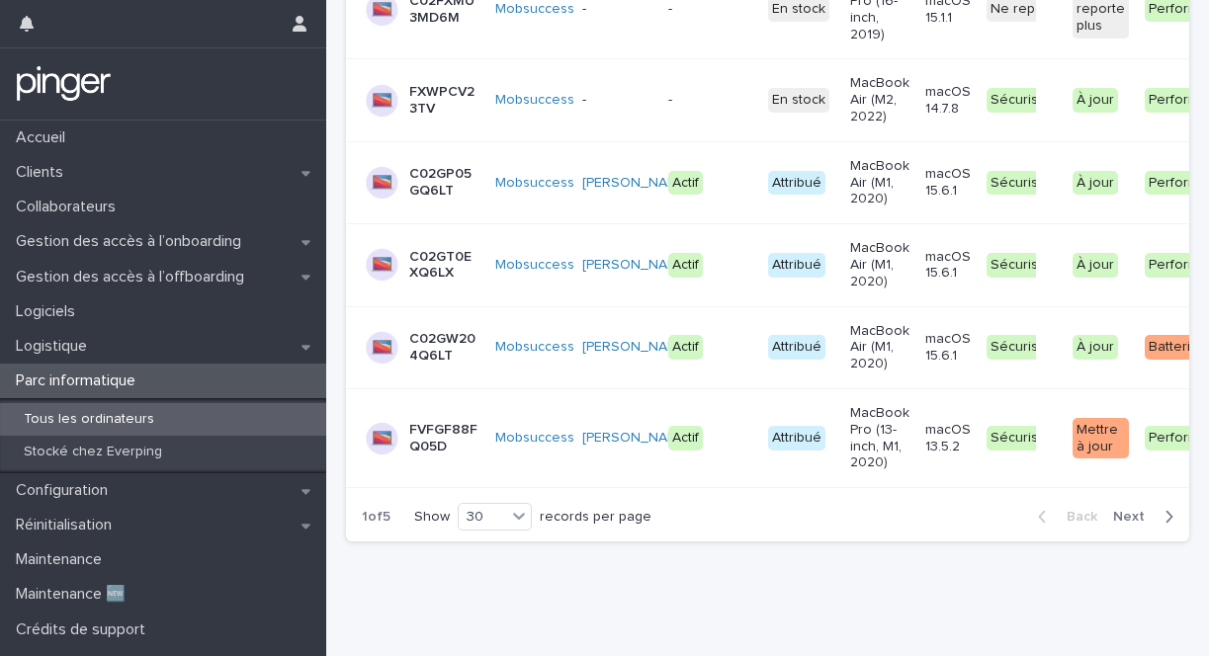
scroll to position [0, 83]
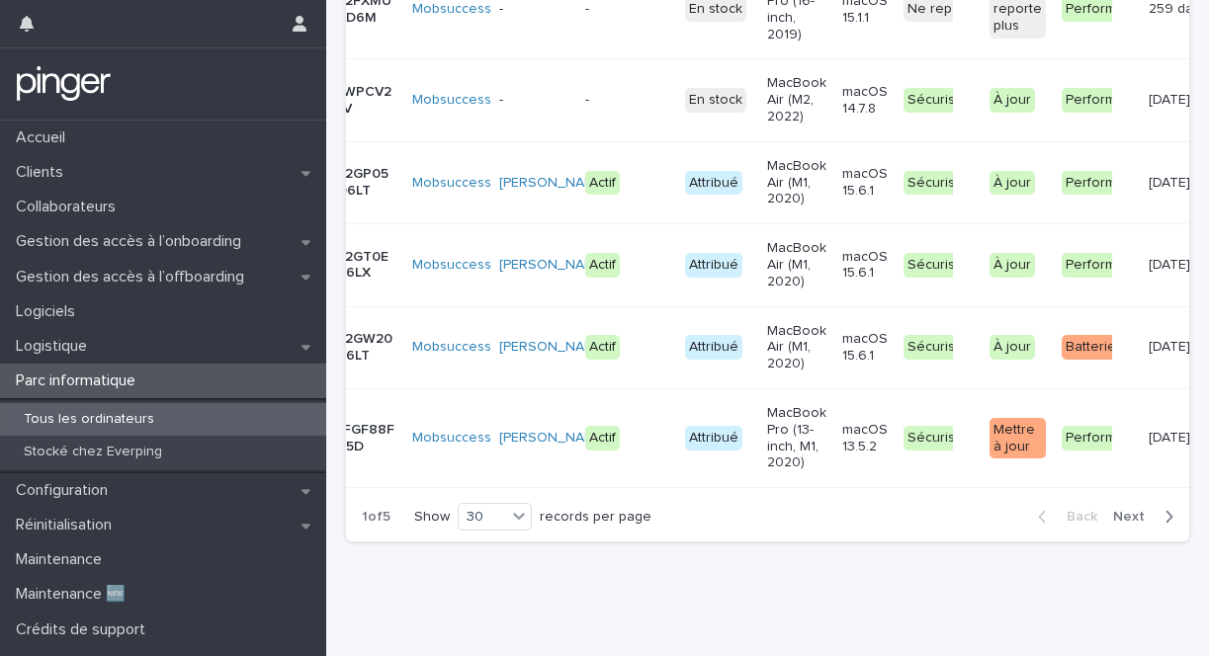
click at [1105, 508] on button "Next" at bounding box center [1147, 517] width 84 height 18
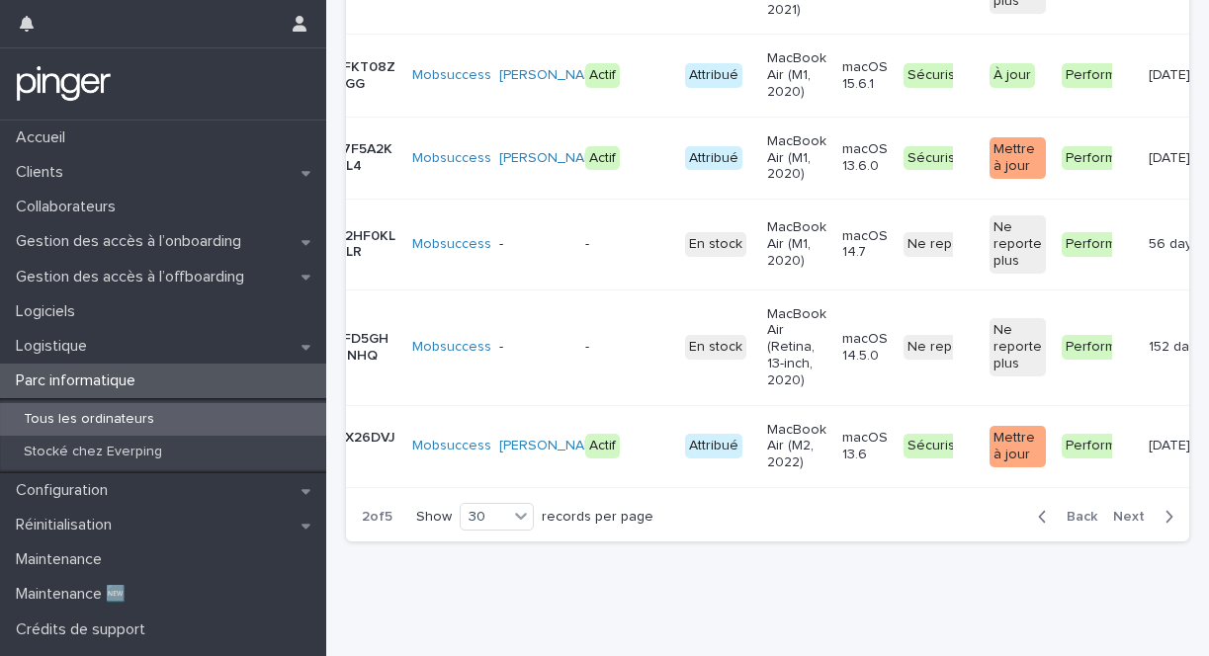
scroll to position [2894, 0]
click at [1105, 508] on button "Next" at bounding box center [1147, 517] width 84 height 18
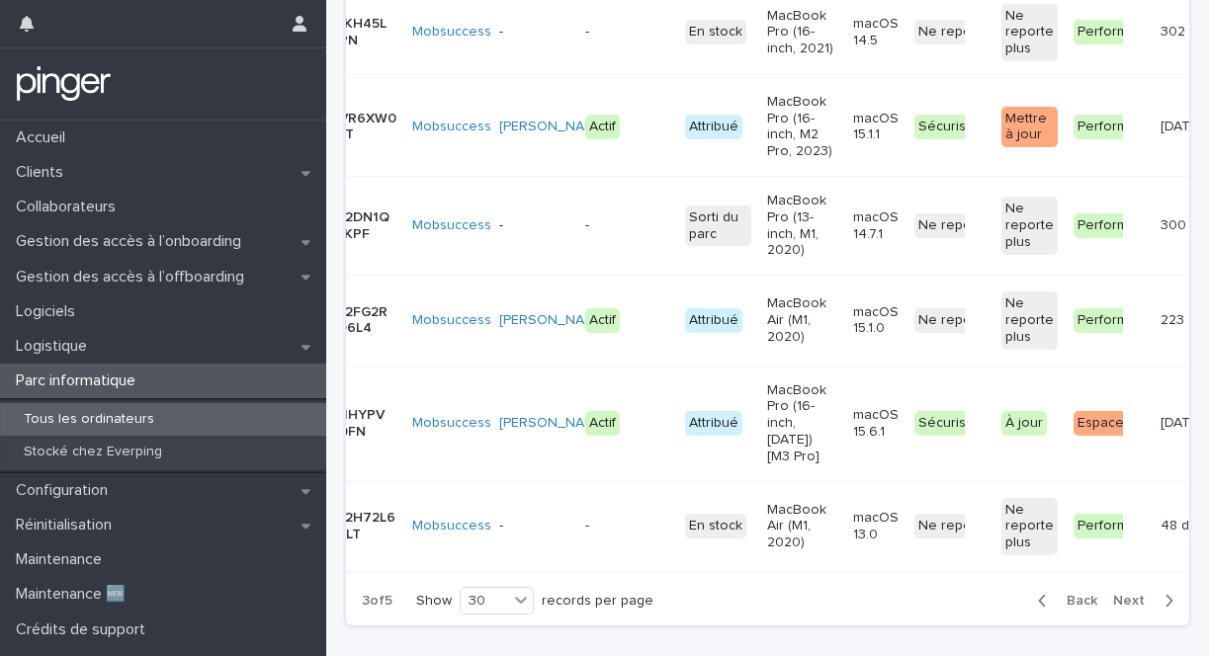
scroll to position [2754, 0]
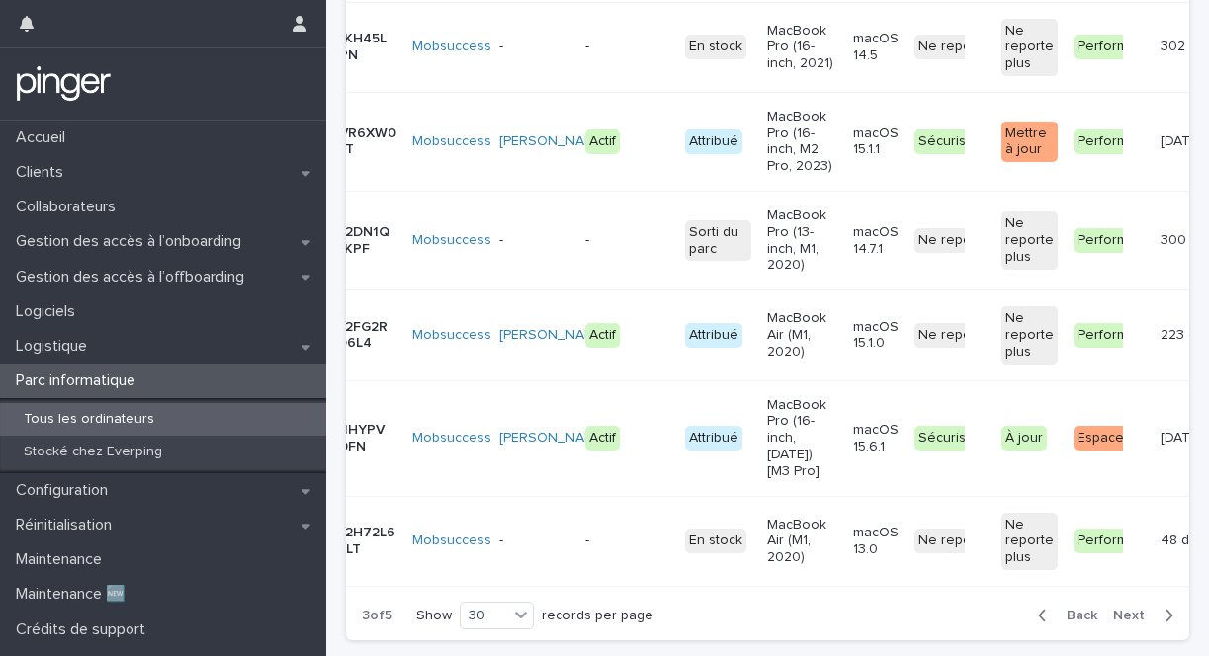
click at [1113, 623] on span "Next" at bounding box center [1134, 616] width 43 height 14
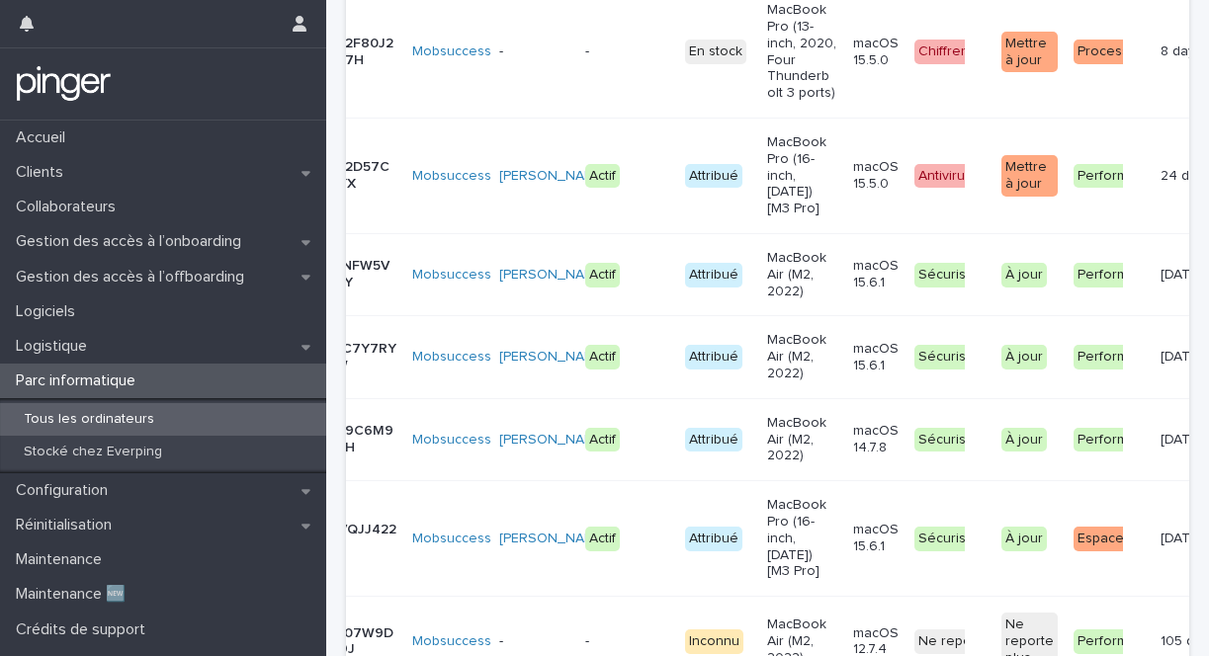
click at [1113, 631] on div "Performant + 0" at bounding box center [1108, 642] width 71 height 41
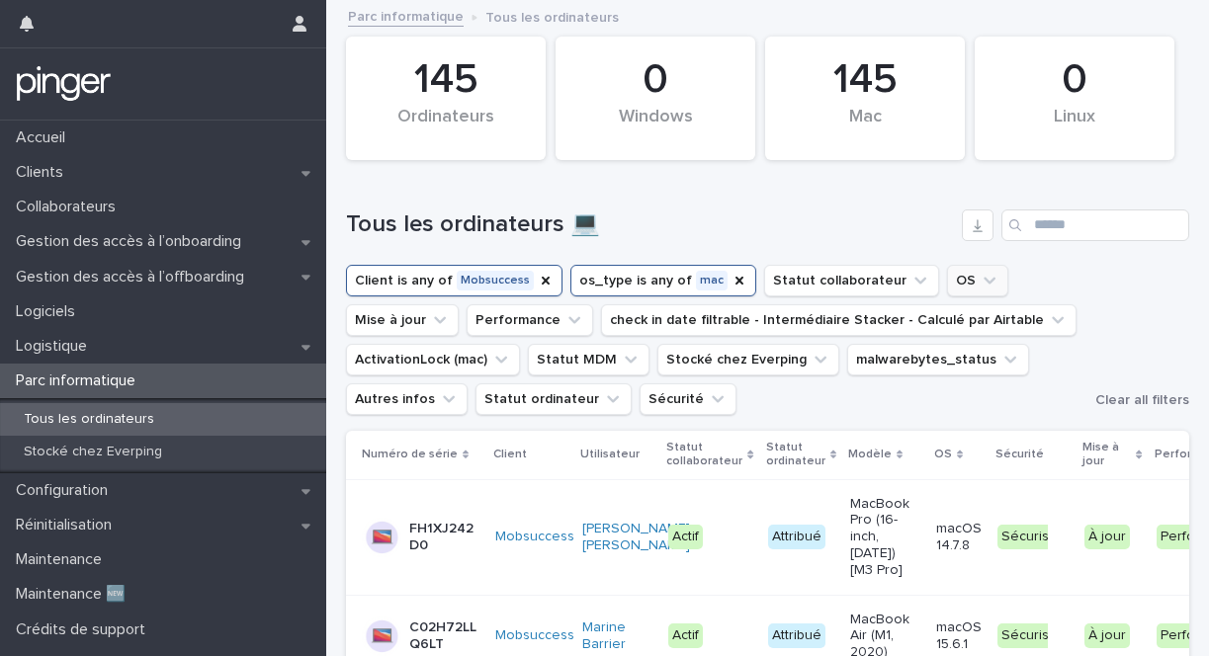
click at [948, 275] on button "OS" at bounding box center [977, 281] width 61 height 32
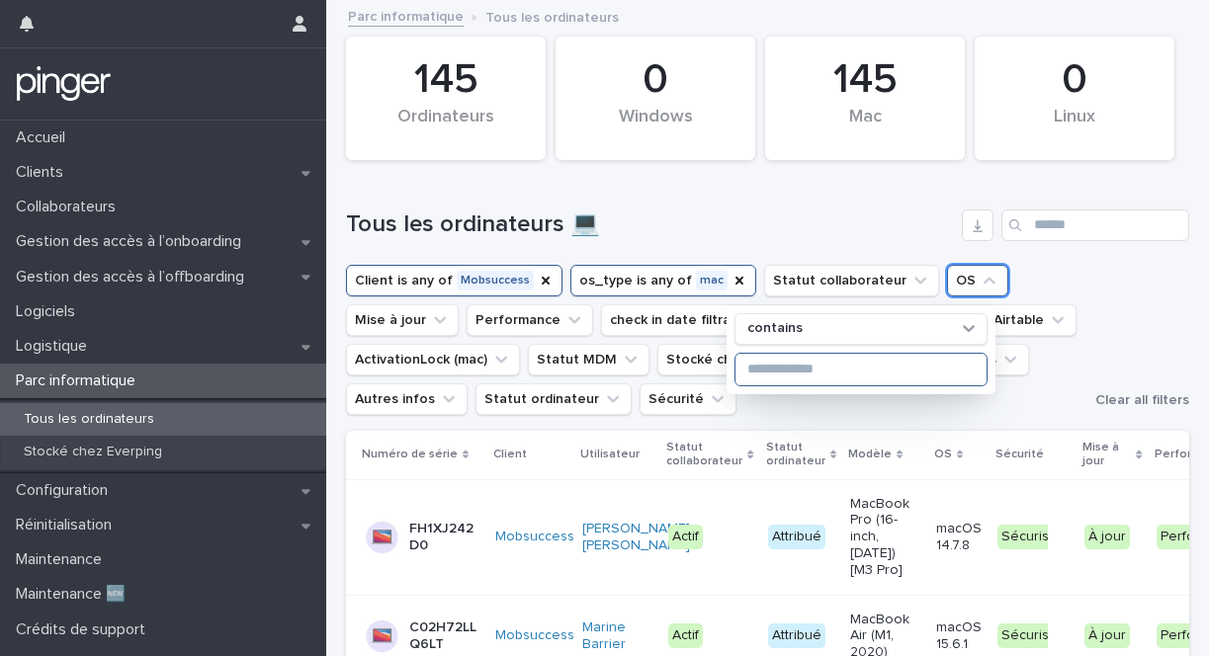
click at [905, 364] on input at bounding box center [860, 370] width 251 height 32
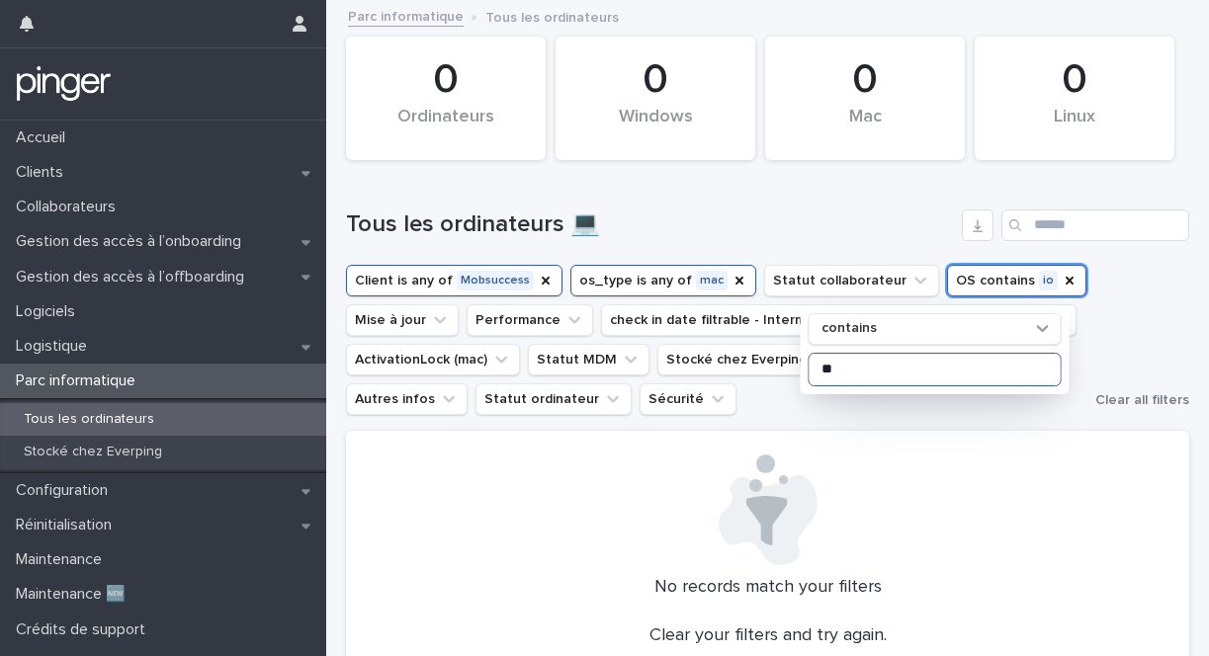
type input "*"
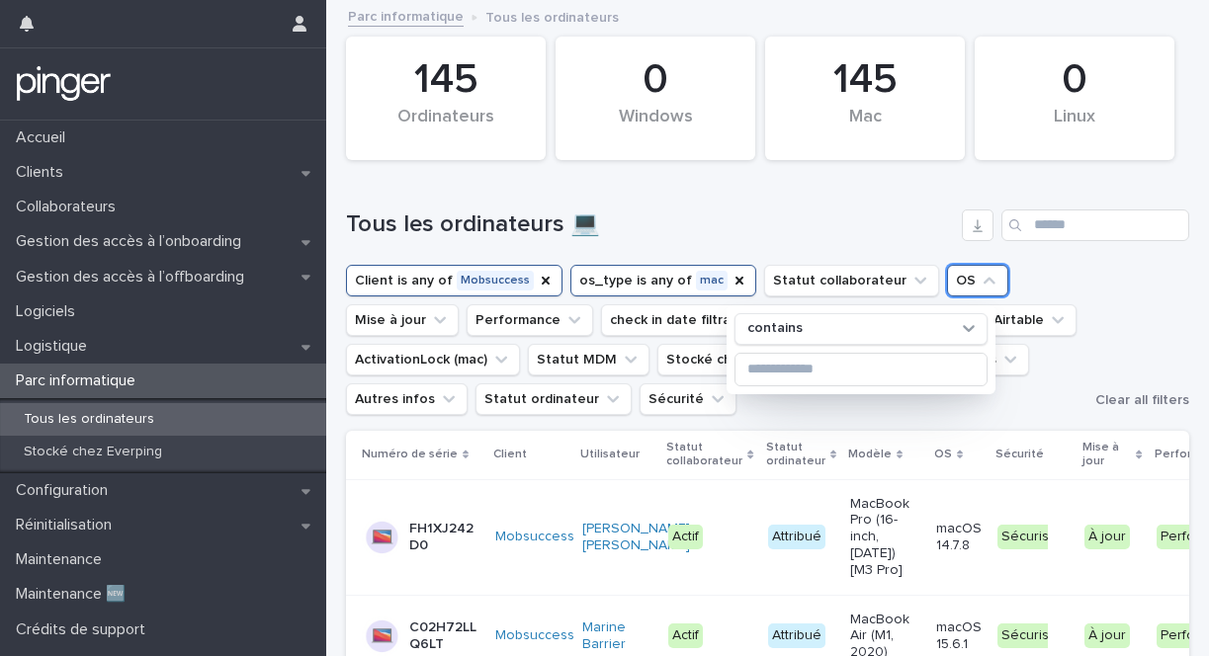
click at [876, 419] on ul "Client is any of Mobsuccess os_type is any of mac Statut collaborateur OS conta…" at bounding box center [716, 340] width 749 height 158
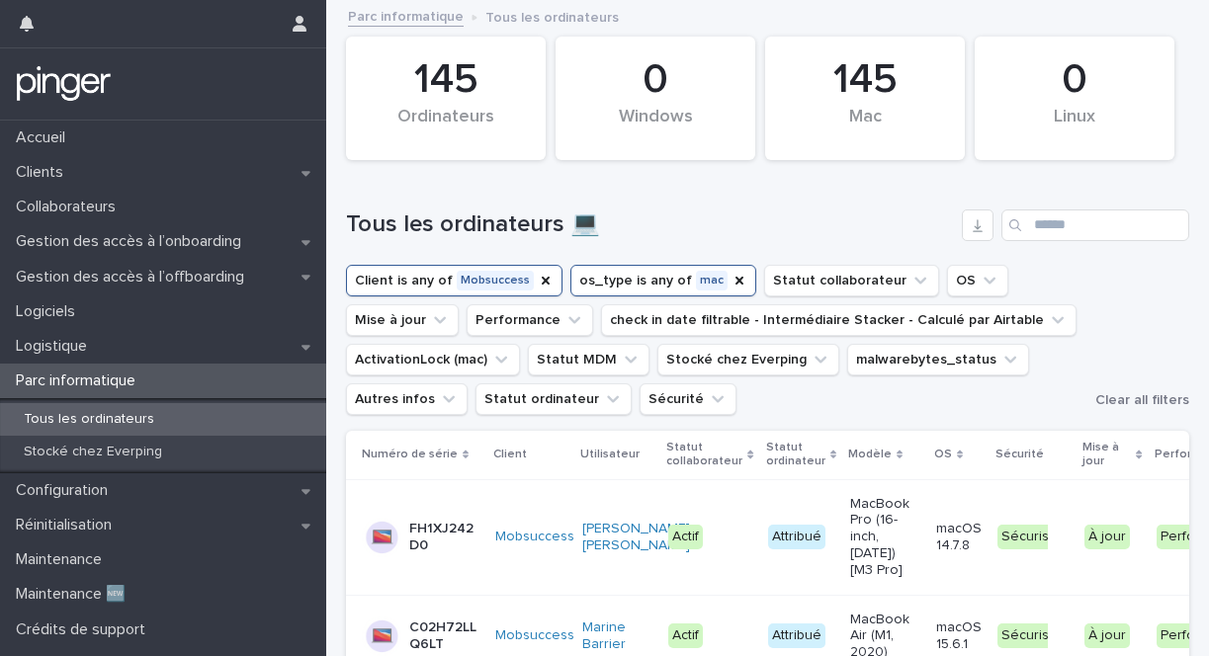
click at [647, 281] on button "os_type is any of mac" at bounding box center [663, 281] width 186 height 32
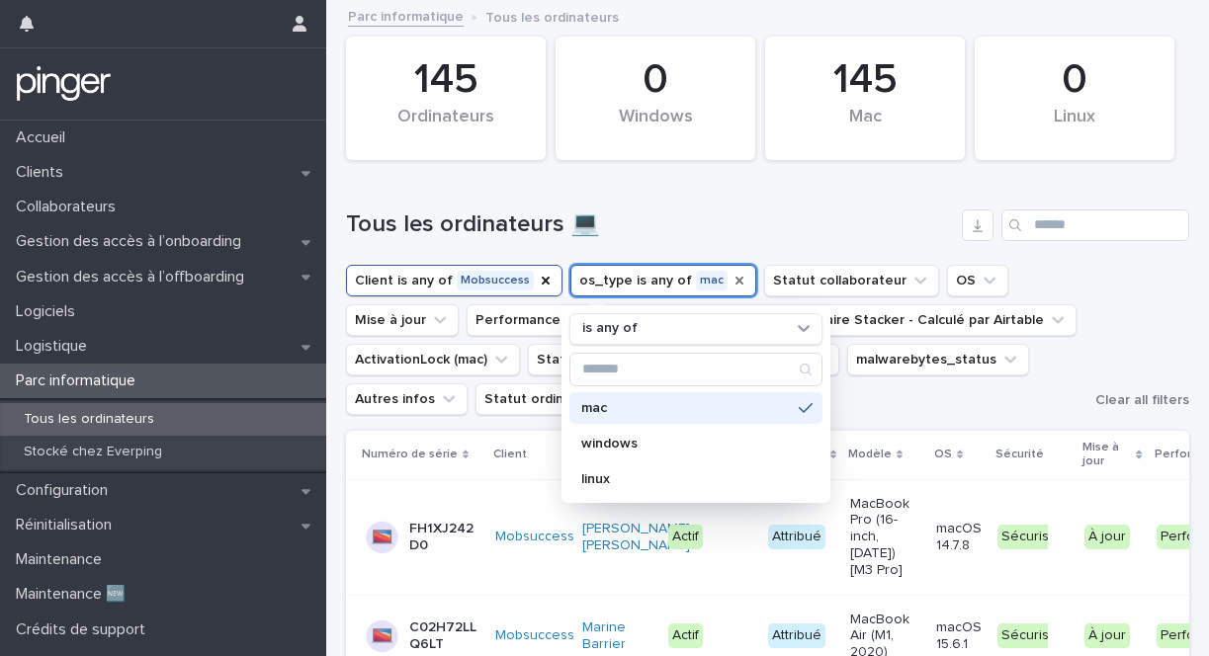
click at [731, 286] on icon "os_type" at bounding box center [739, 281] width 16 height 16
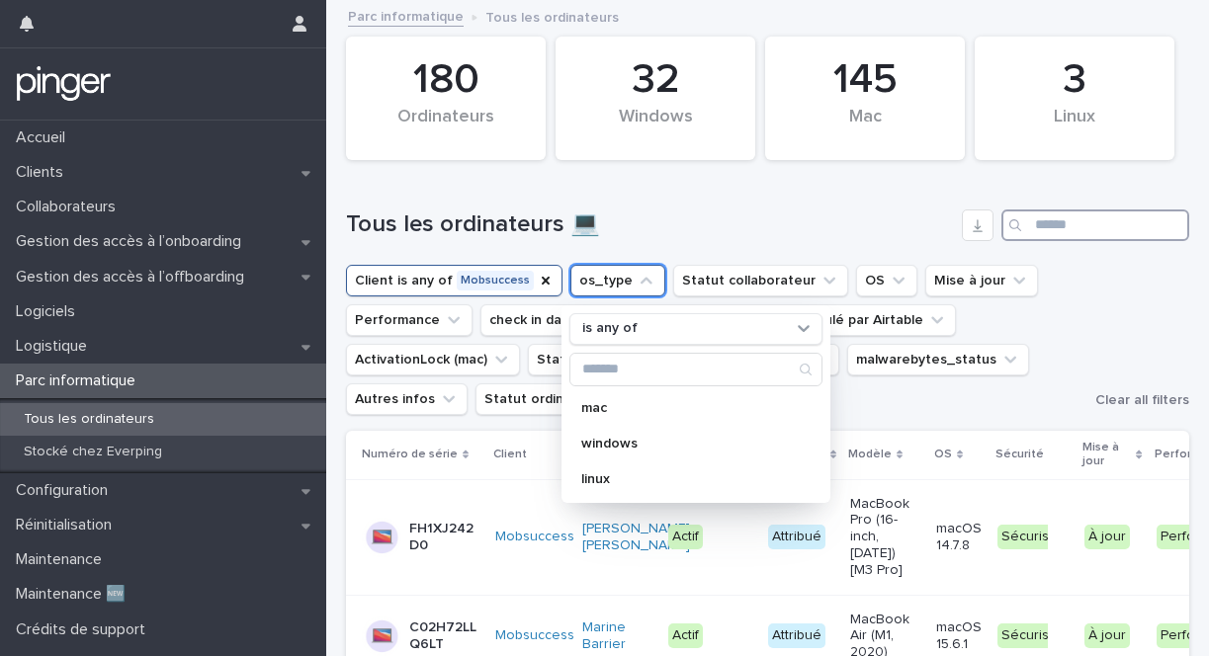
click at [1049, 225] on input "Search" at bounding box center [1095, 226] width 188 height 32
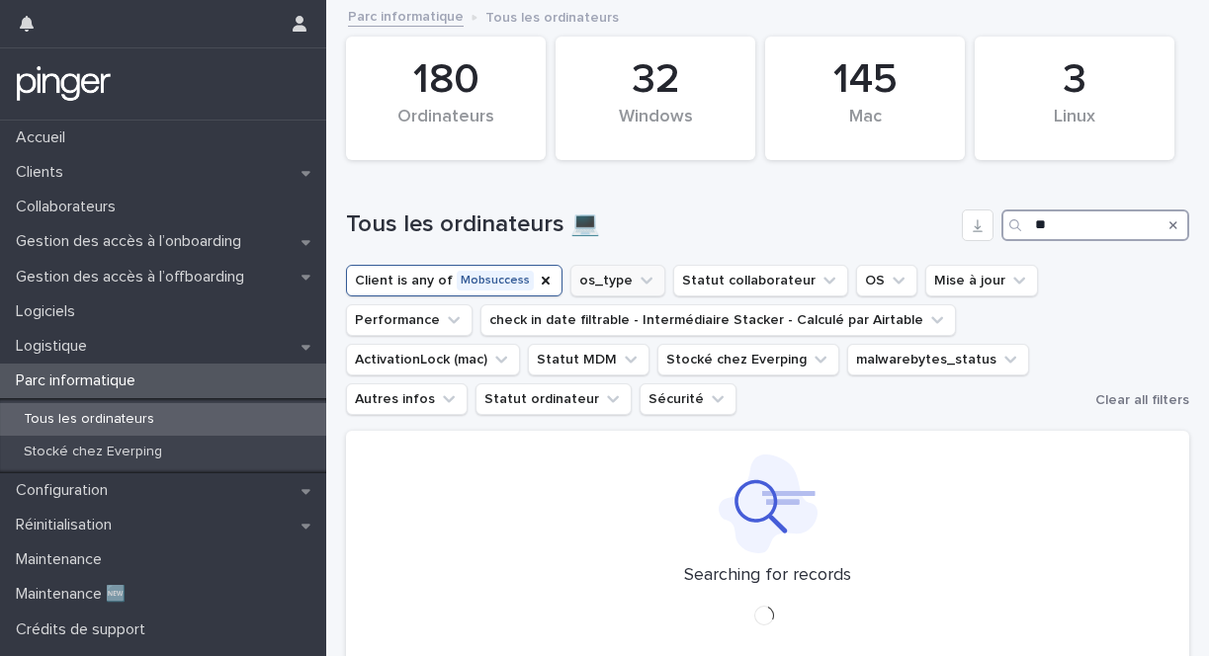
type input "*"
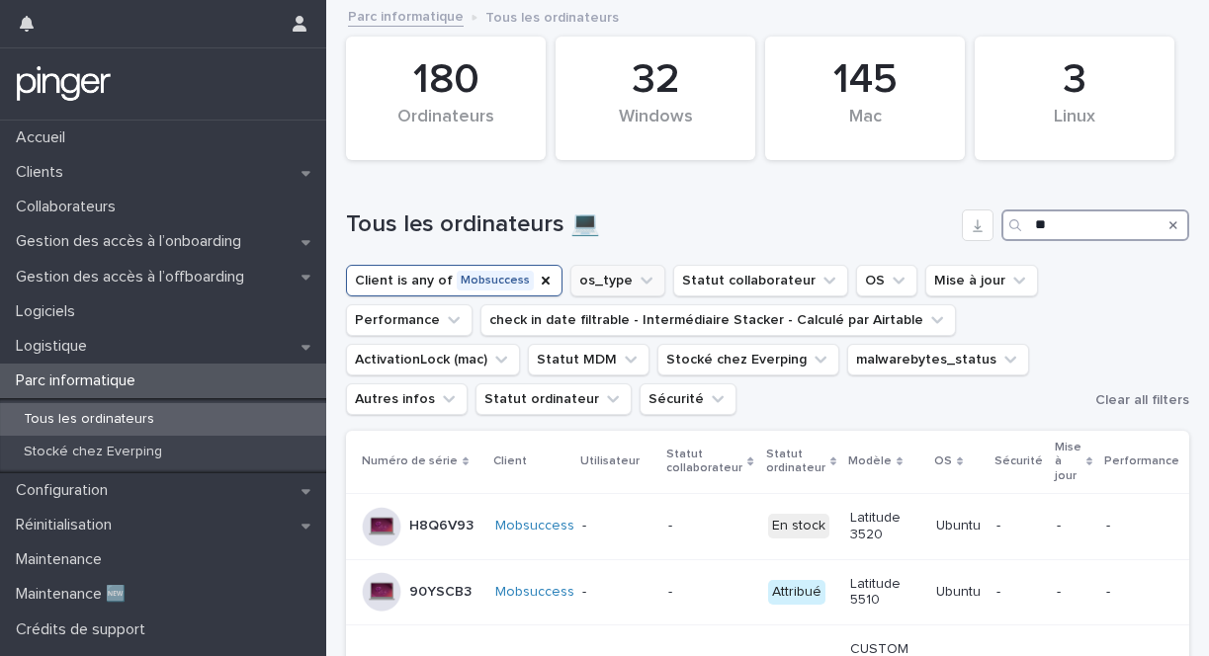
type input "*"
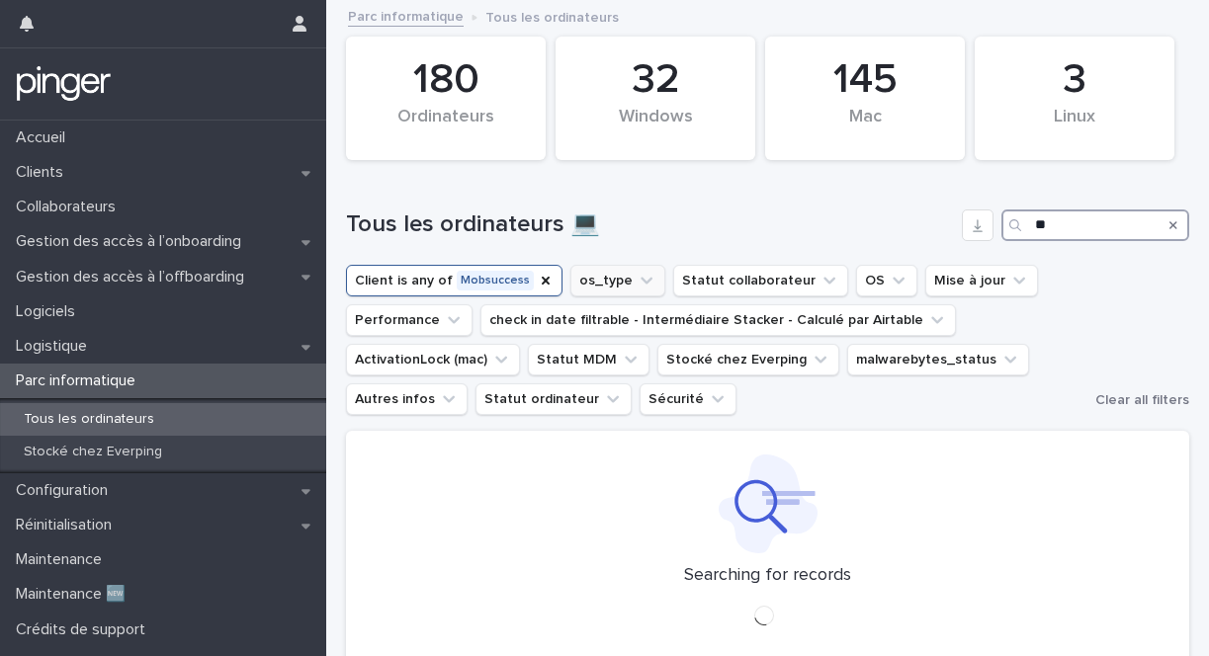
type input "*"
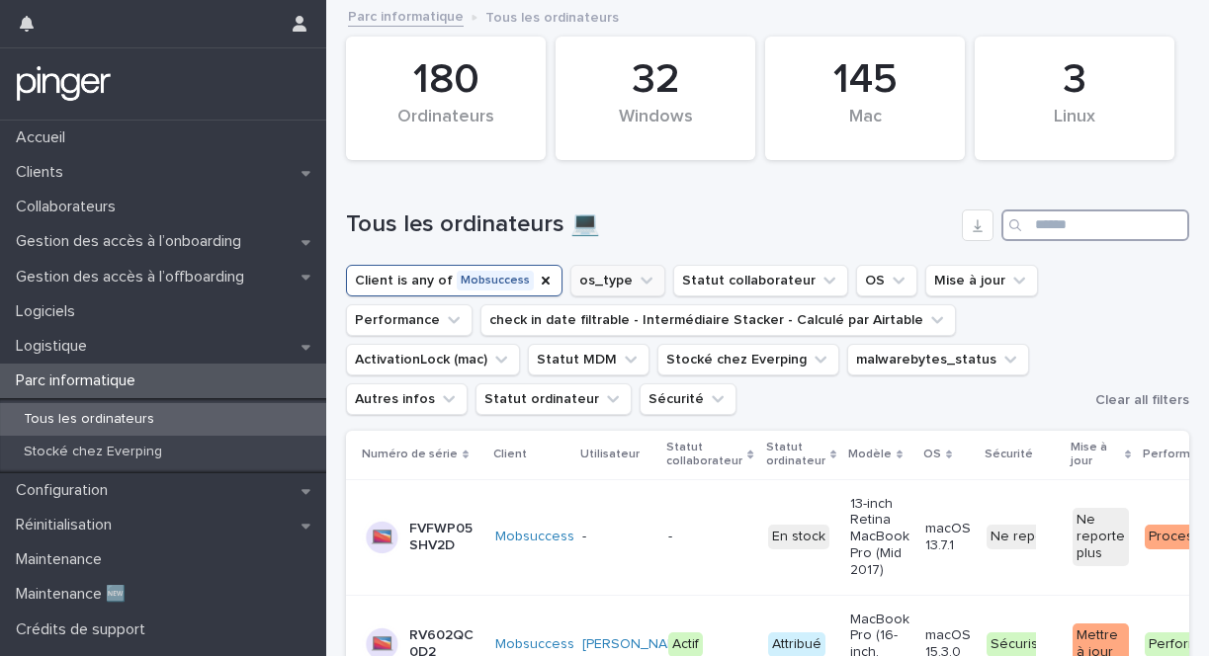
type input "*"
drag, startPoint x: 456, startPoint y: 236, endPoint x: 605, endPoint y: 232, distance: 149.3
click at [605, 232] on h1 "Tous les ordinateurs 💻" at bounding box center [650, 225] width 608 height 29
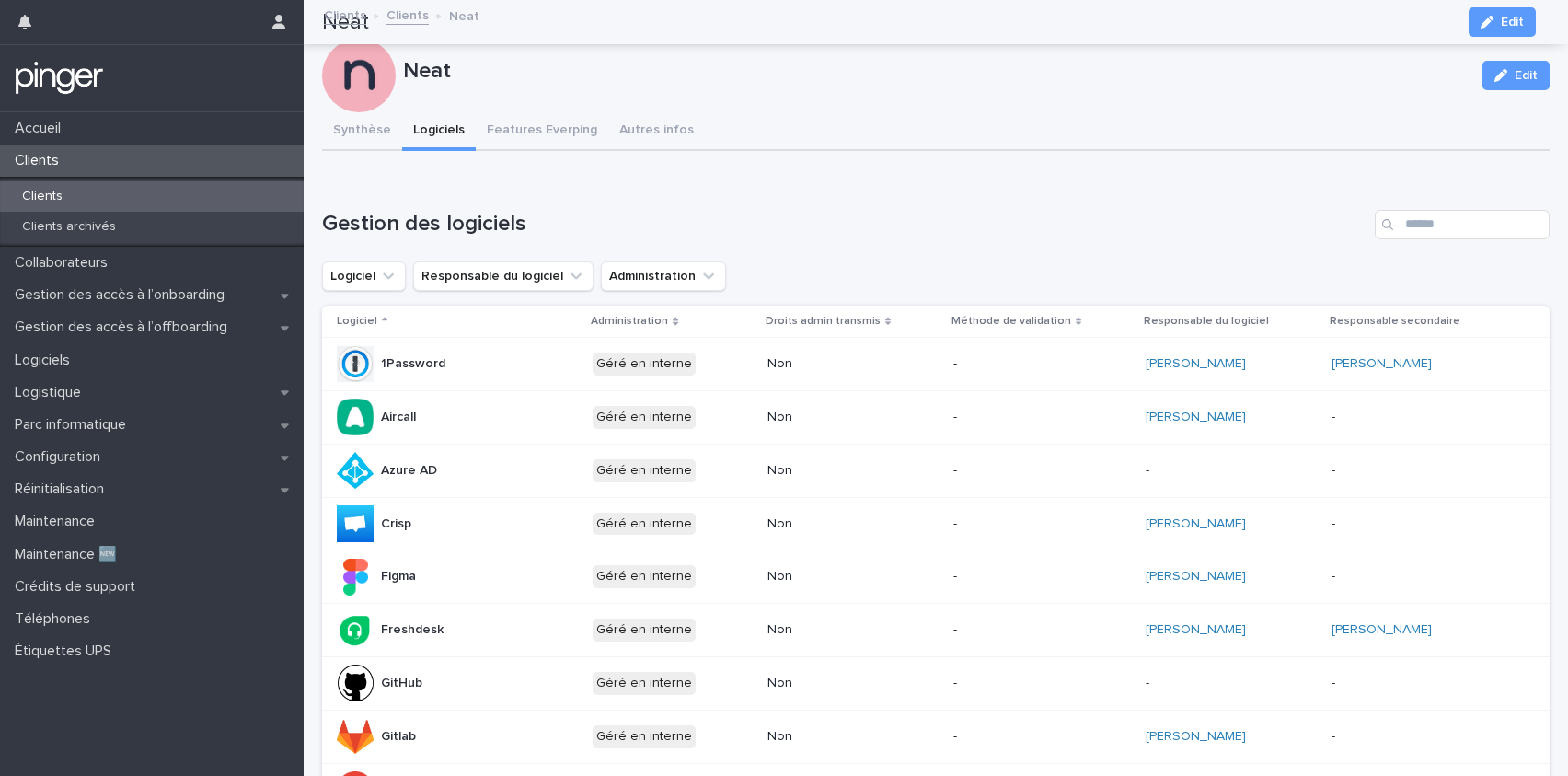
scroll to position [555, 0]
